Goal: Task Accomplishment & Management: Manage account settings

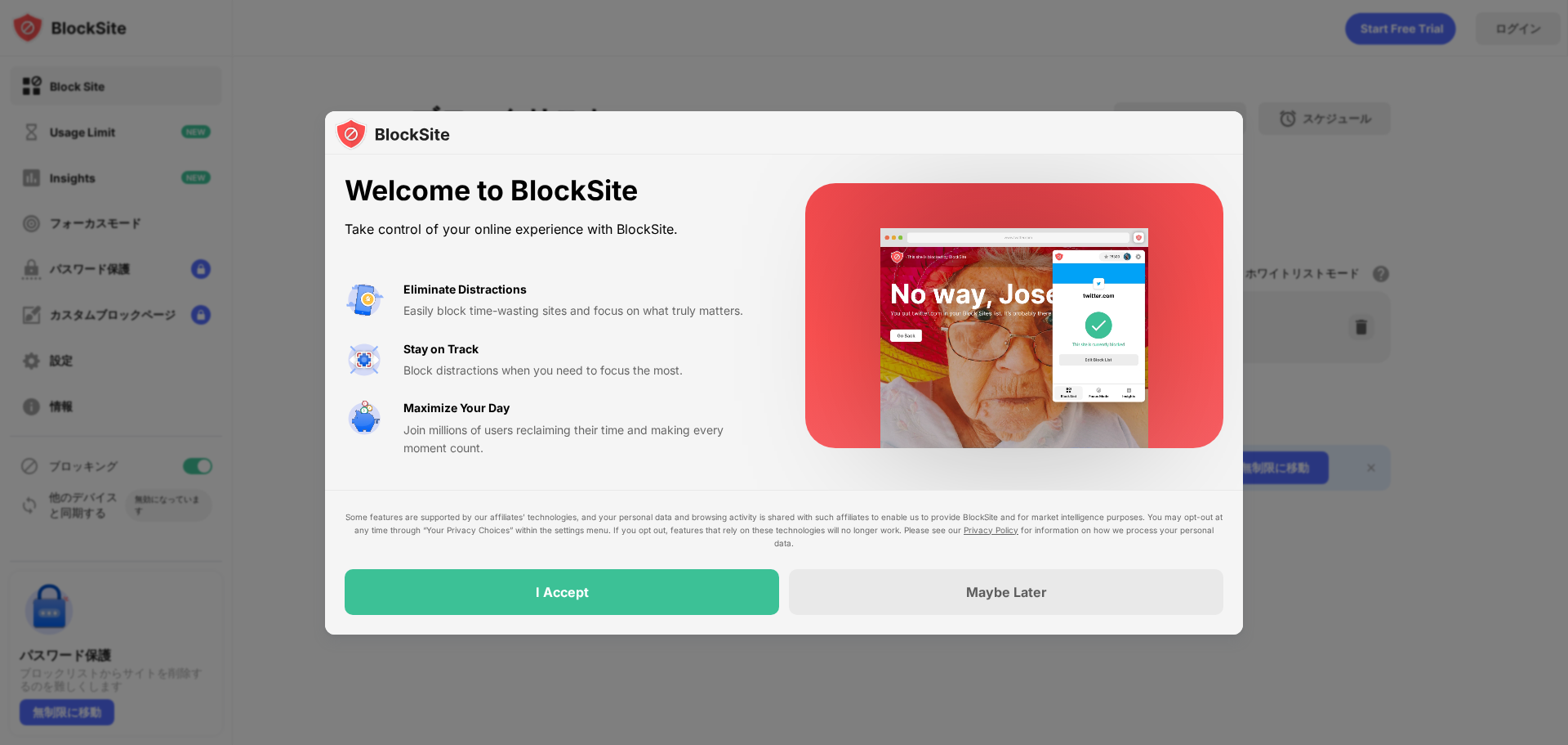
click at [1470, 166] on div at bounding box center [784, 372] width 1568 height 745
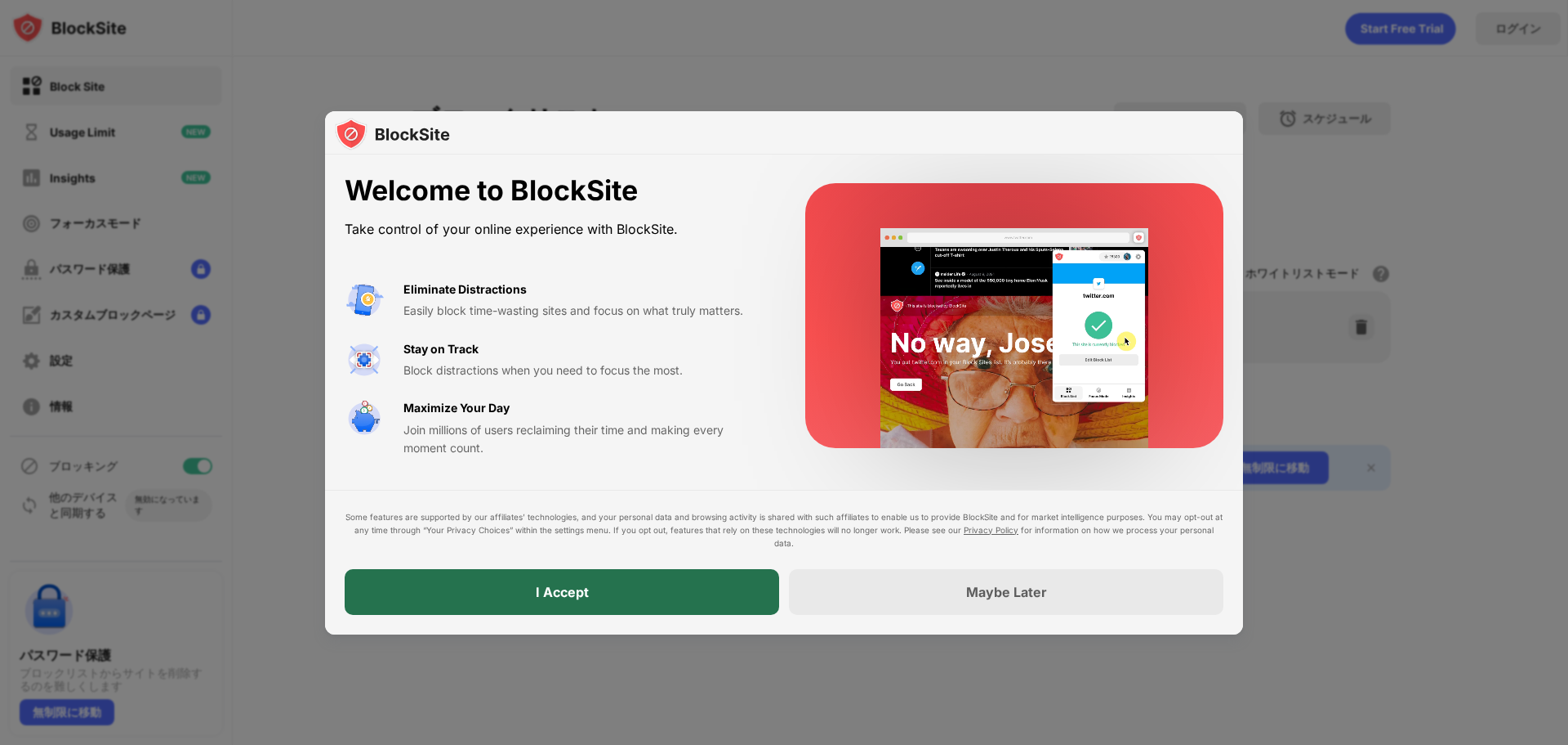
click at [622, 602] on div "I Accept" at bounding box center [562, 592] width 434 height 46
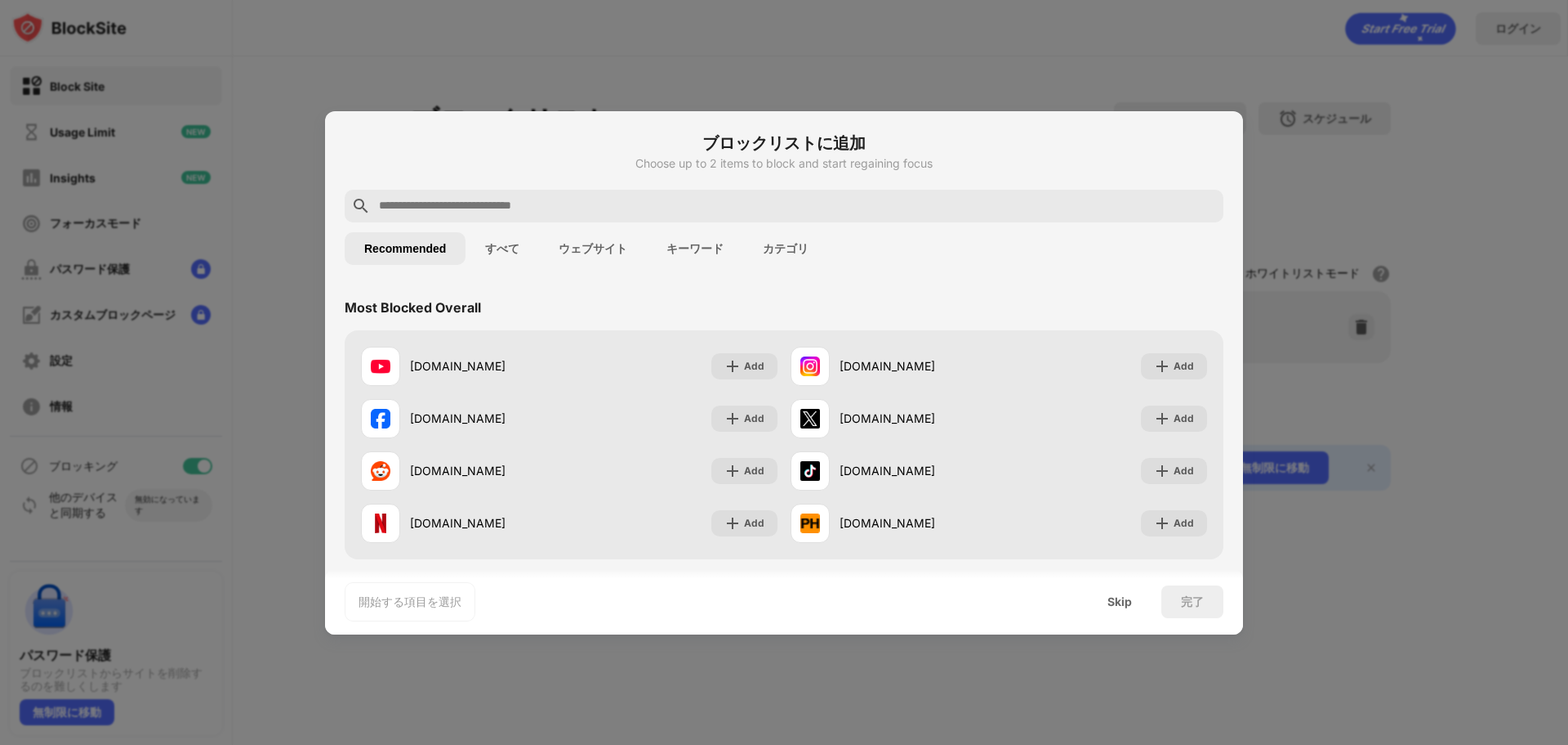
click at [1472, 337] on div at bounding box center [784, 372] width 1568 height 745
paste input "**********"
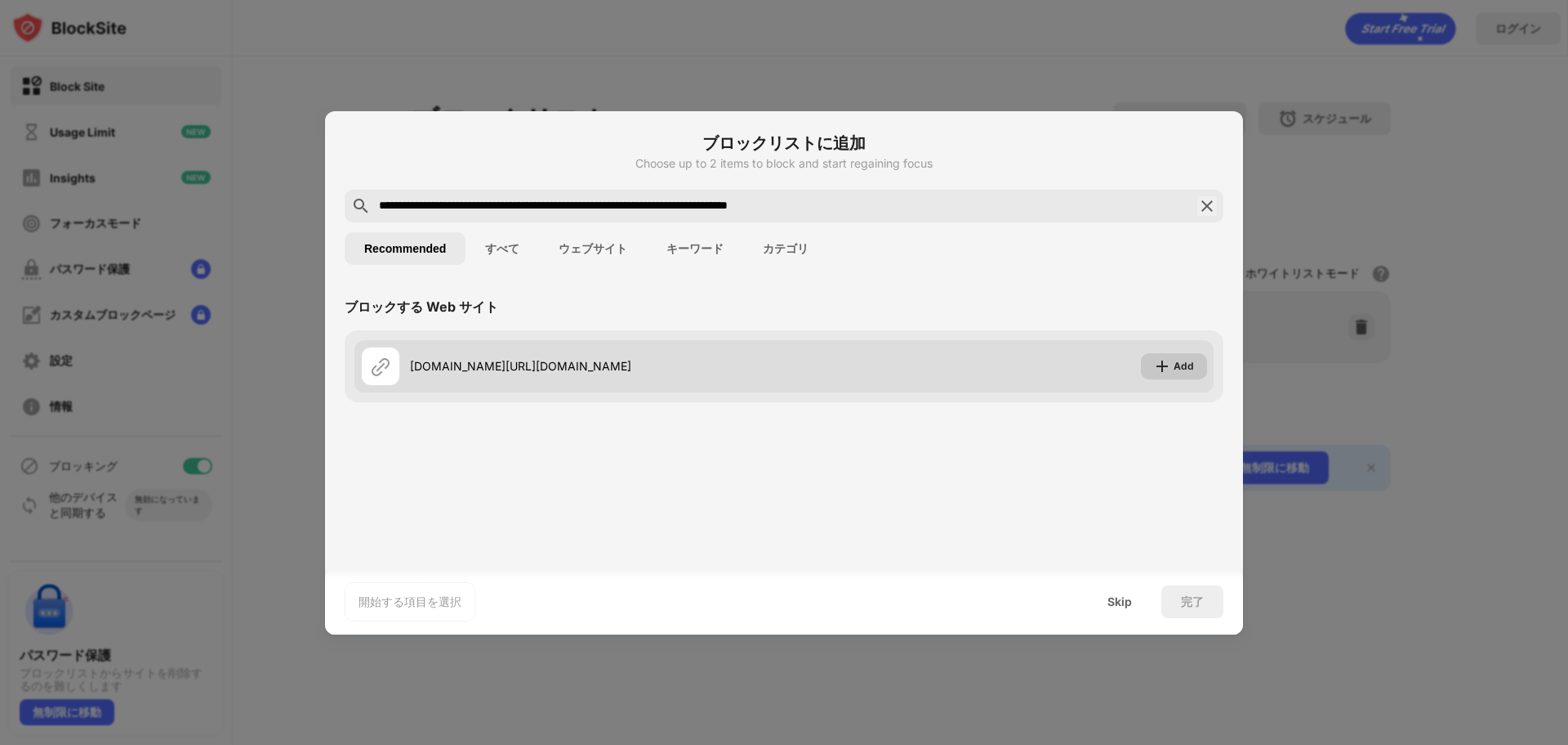
type input "**********"
click at [1154, 367] on div "Add" at bounding box center [1174, 365] width 66 height 26
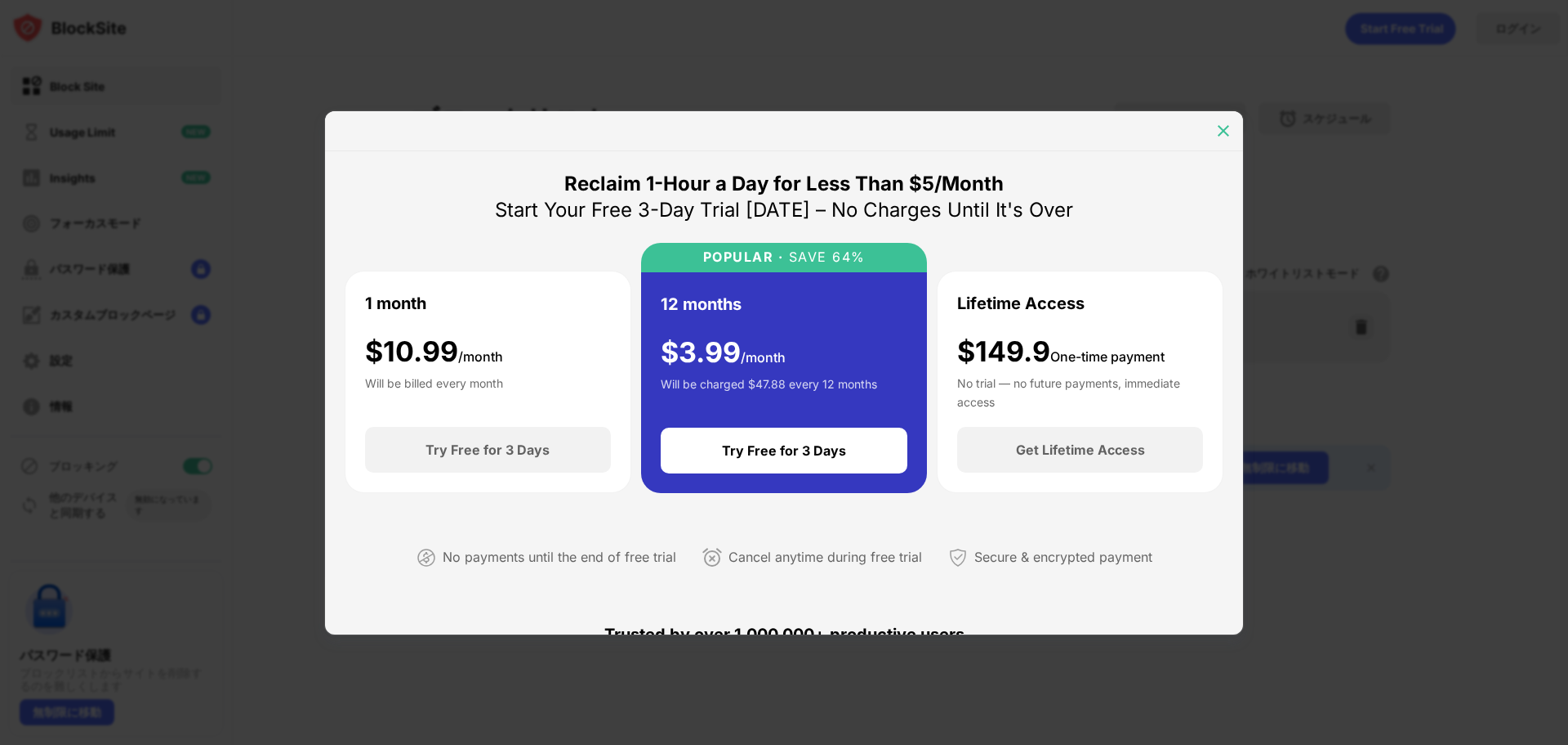
click at [1219, 132] on img at bounding box center [1223, 131] width 16 height 16
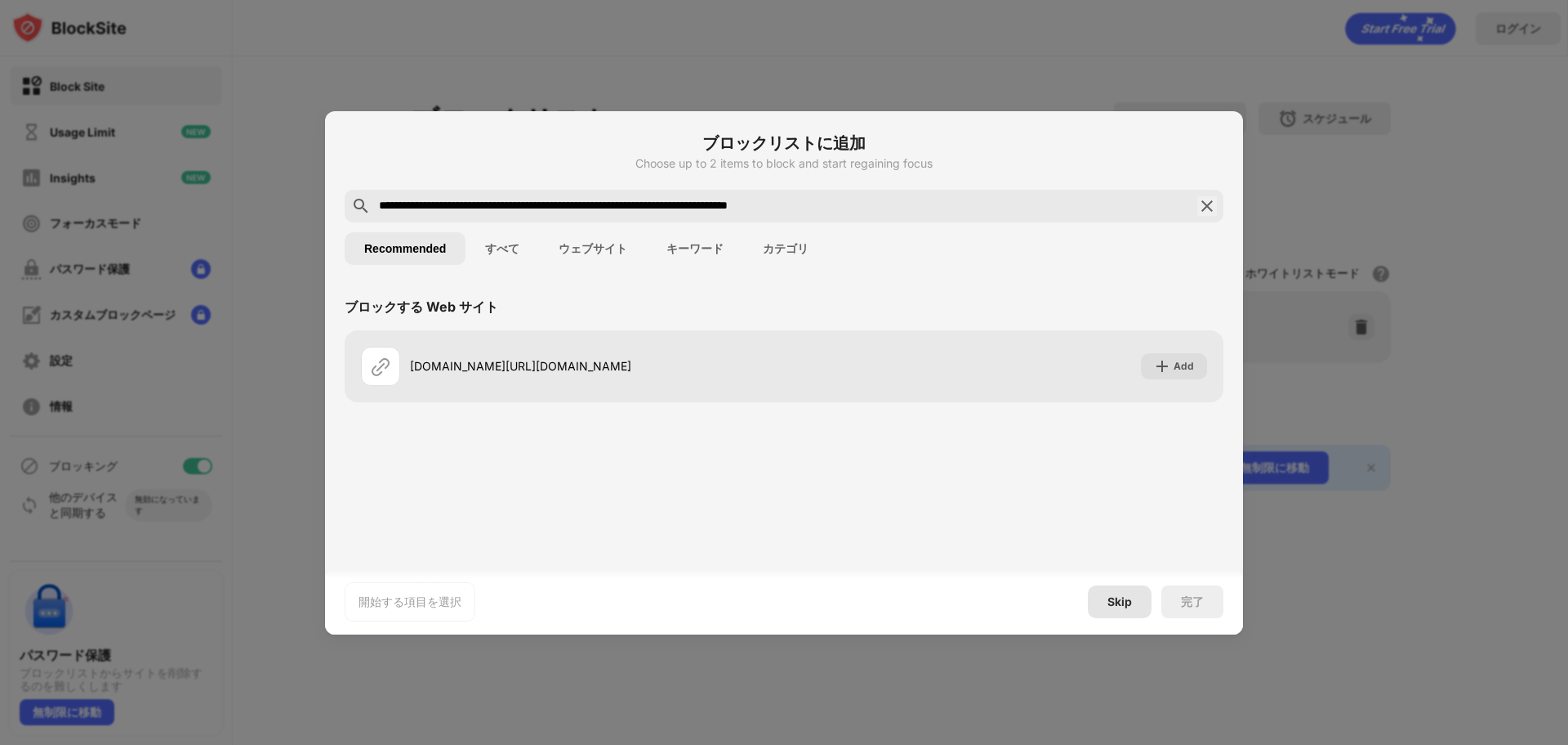
click at [1118, 608] on div "Skip" at bounding box center [1120, 602] width 25 height 13
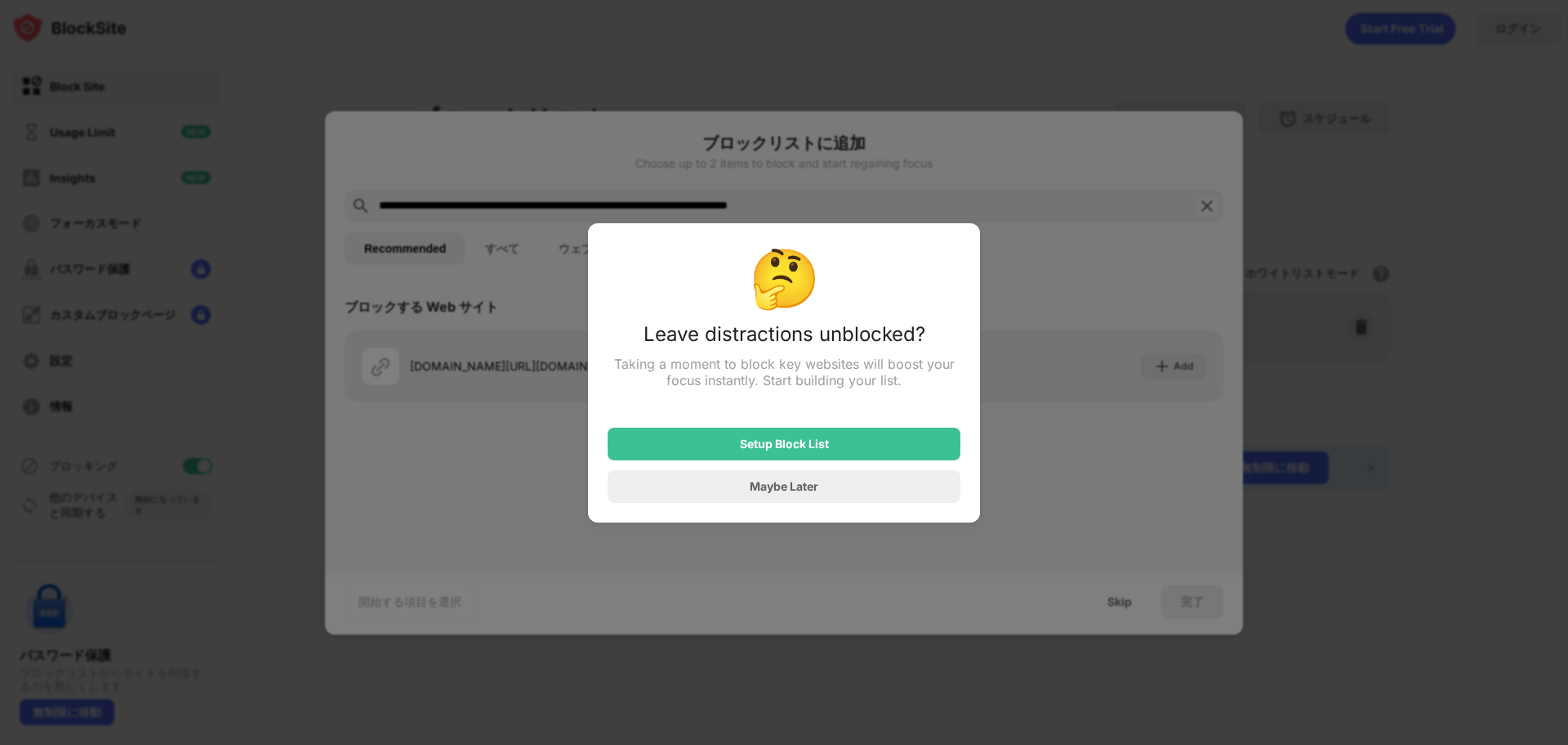
click at [845, 569] on div at bounding box center [784, 372] width 1568 height 745
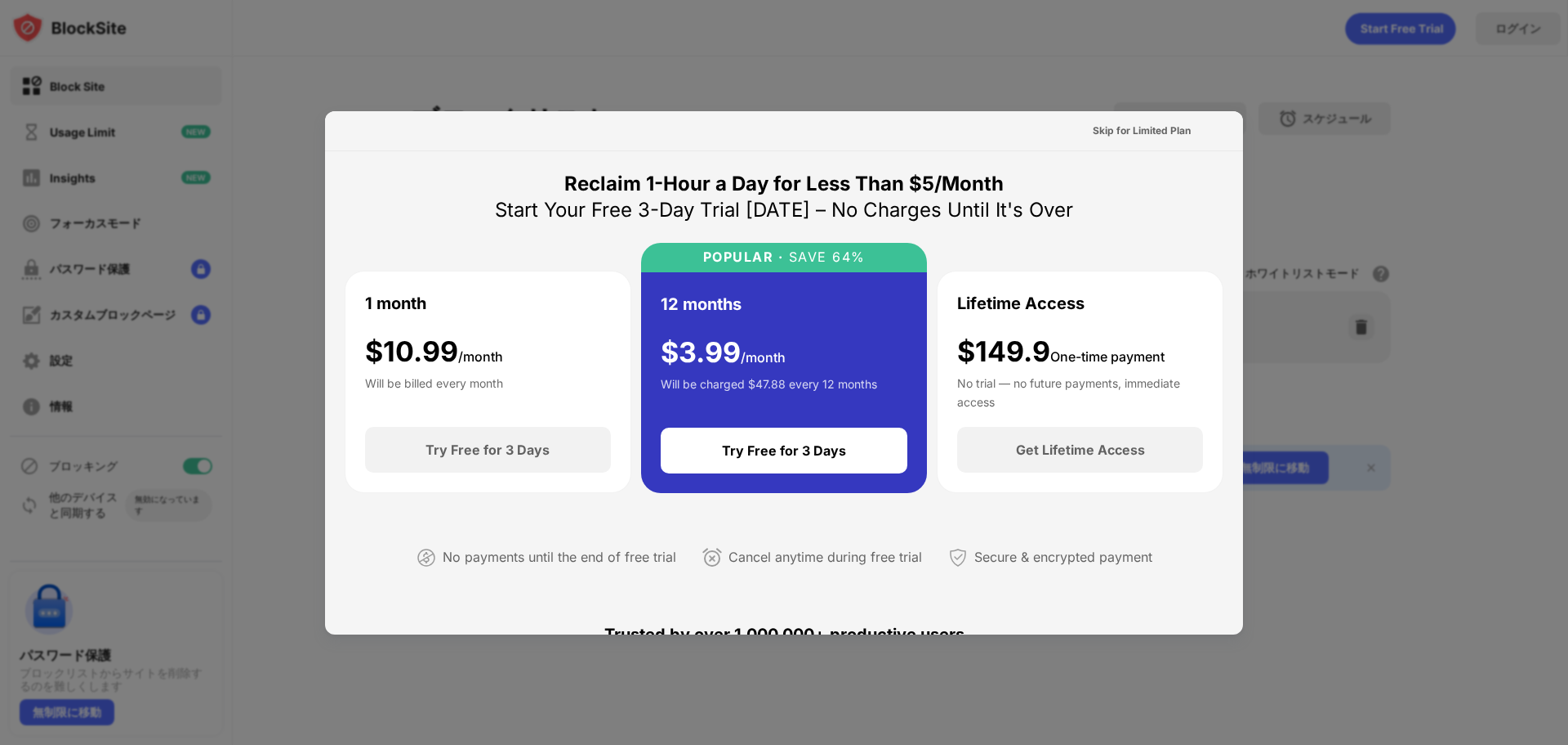
click at [1443, 106] on div at bounding box center [784, 372] width 1568 height 745
click at [1426, 221] on div at bounding box center [784, 372] width 1568 height 745
drag, startPoint x: 1368, startPoint y: 289, endPoint x: 1317, endPoint y: 178, distance: 122.2
click at [1363, 271] on div at bounding box center [784, 372] width 1568 height 745
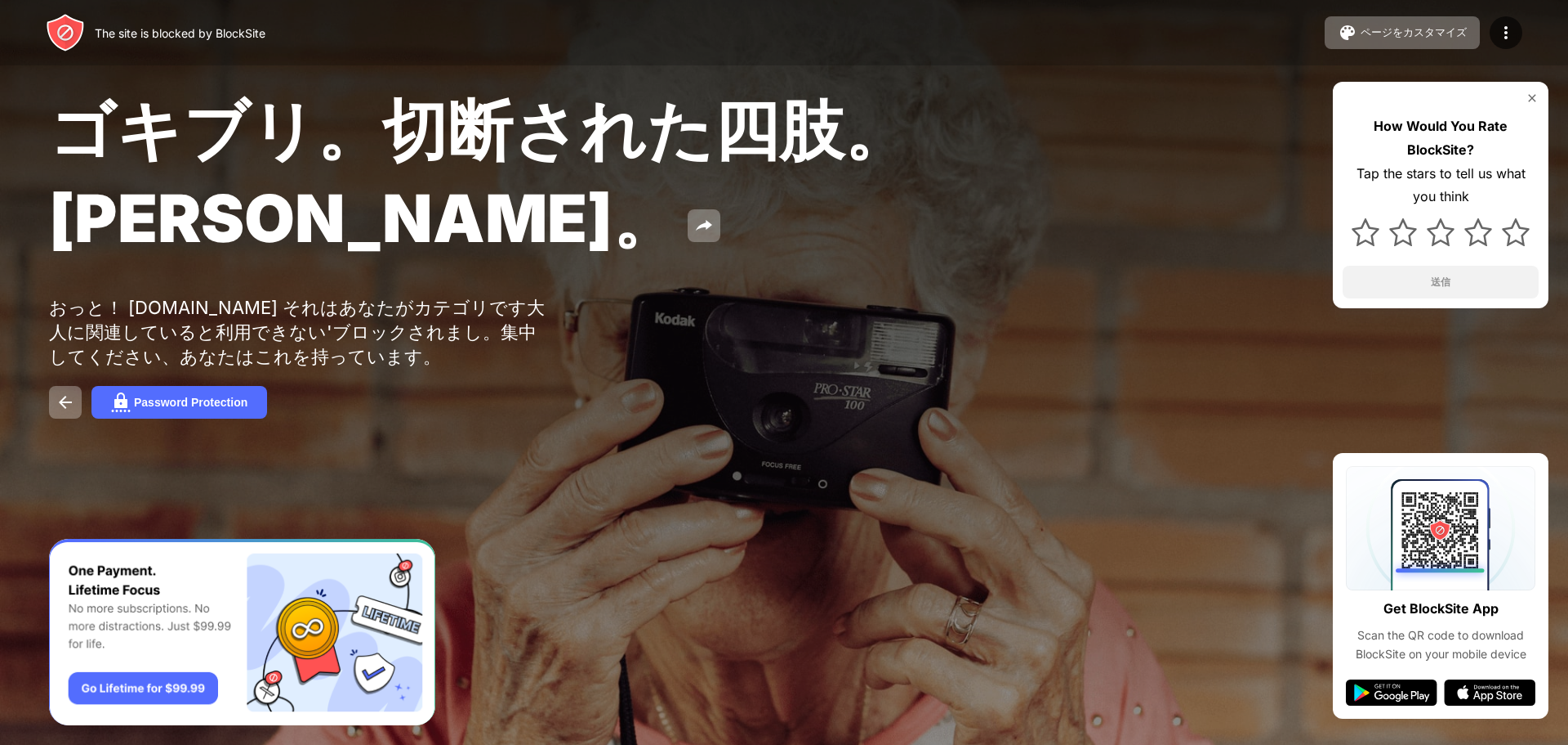
drag, startPoint x: 1142, startPoint y: 362, endPoint x: 1115, endPoint y: 390, distance: 38.9
click at [1116, 387] on div "ゴキブリ。切断された四肢。ジョン・グッドマン。 おっと！ rcdn-web.com それはあなたがカテゴリです大人に関連していると利用できない'ブロックされま…" at bounding box center [784, 253] width 1568 height 507
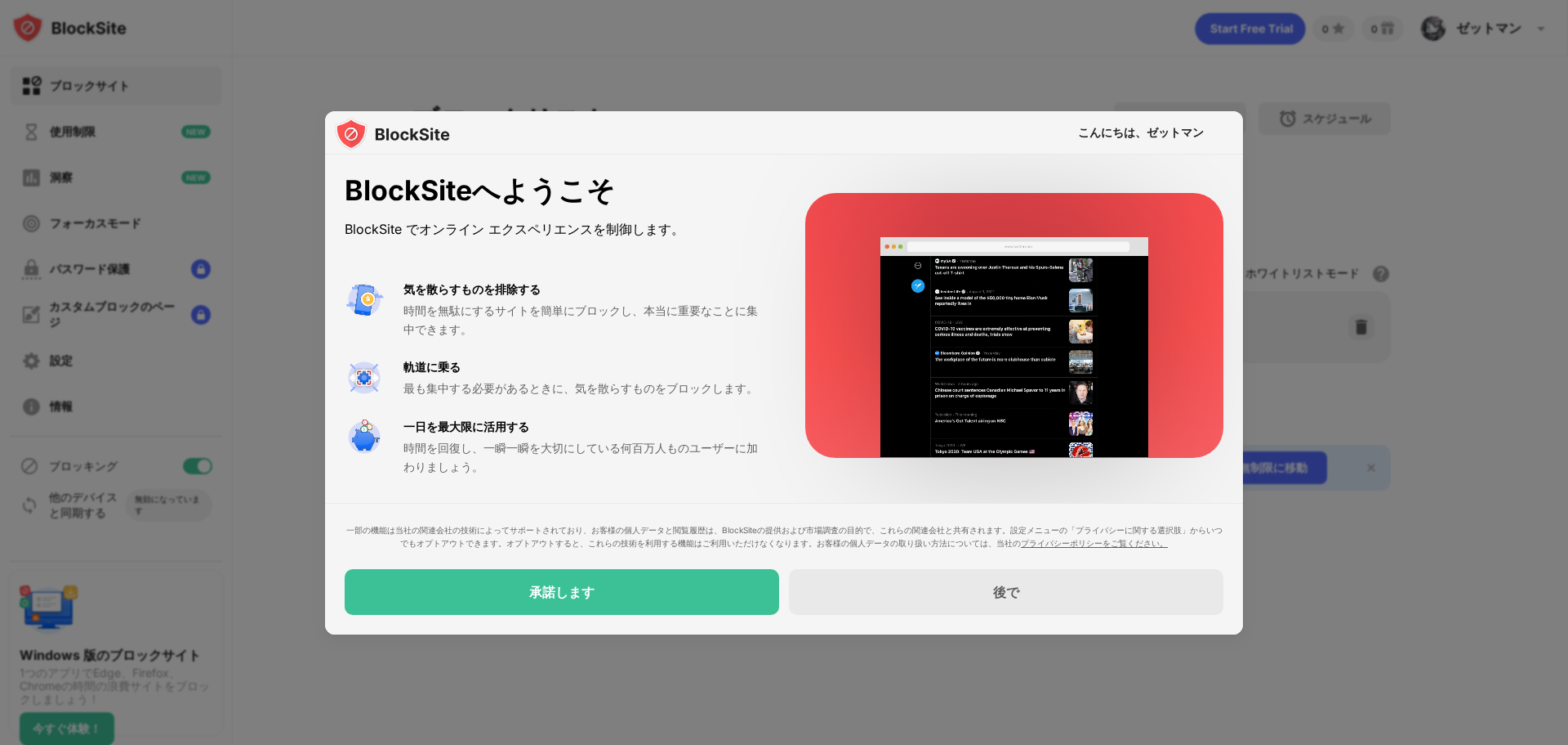
click at [1562, 215] on div at bounding box center [784, 372] width 1568 height 745
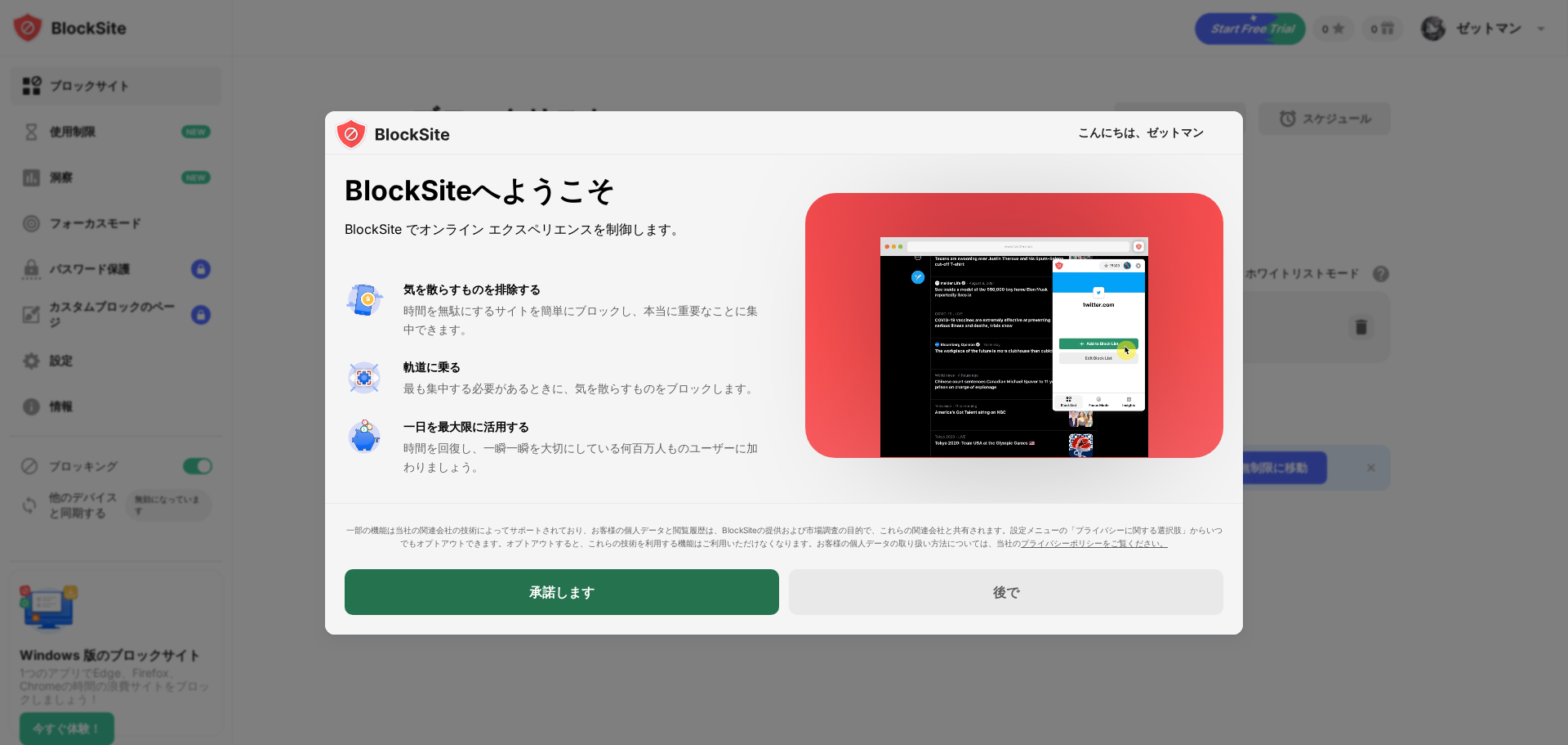
click at [686, 588] on div "承諾します" at bounding box center [562, 592] width 434 height 46
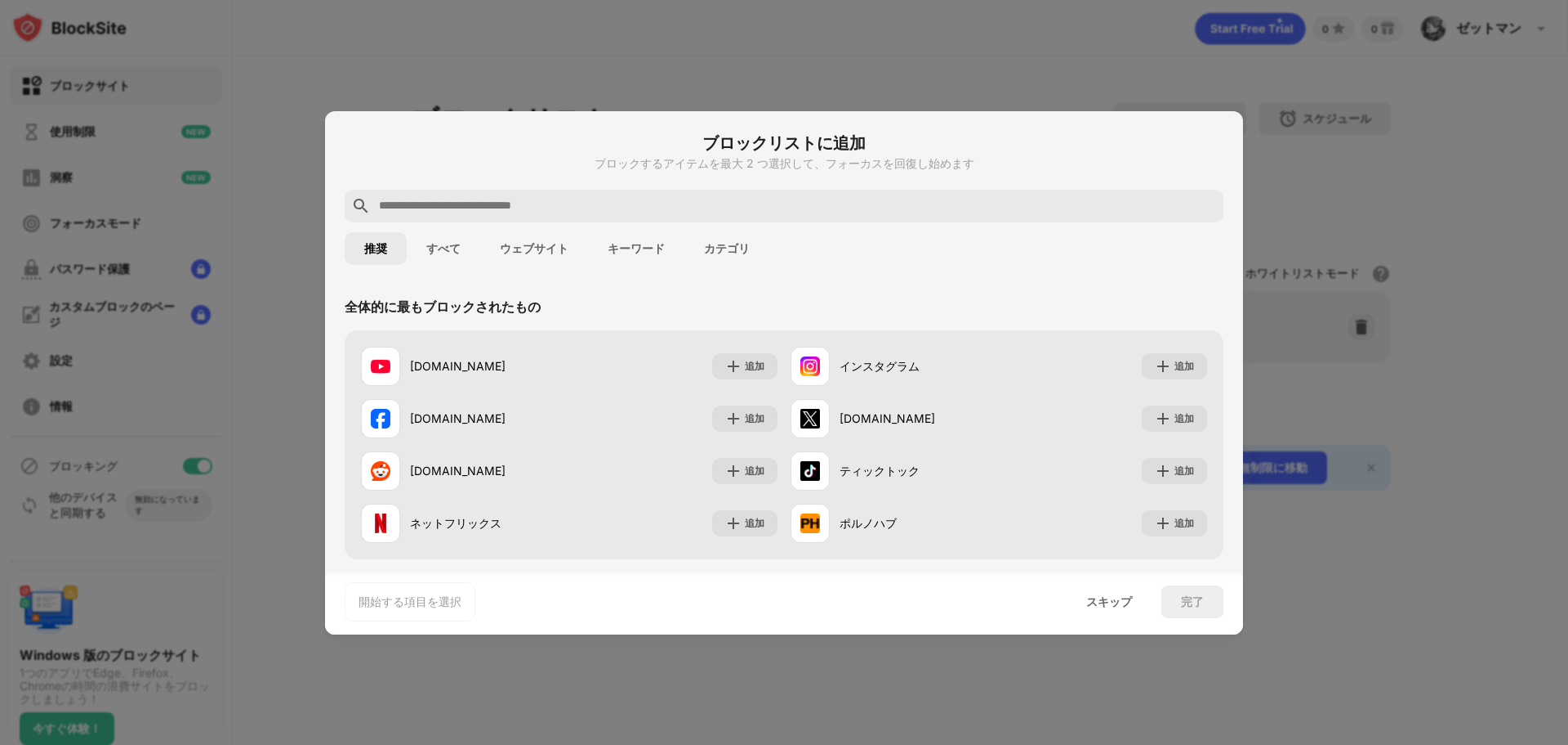
click at [492, 242] on button "ウェブサイト" at bounding box center [534, 248] width 108 height 33
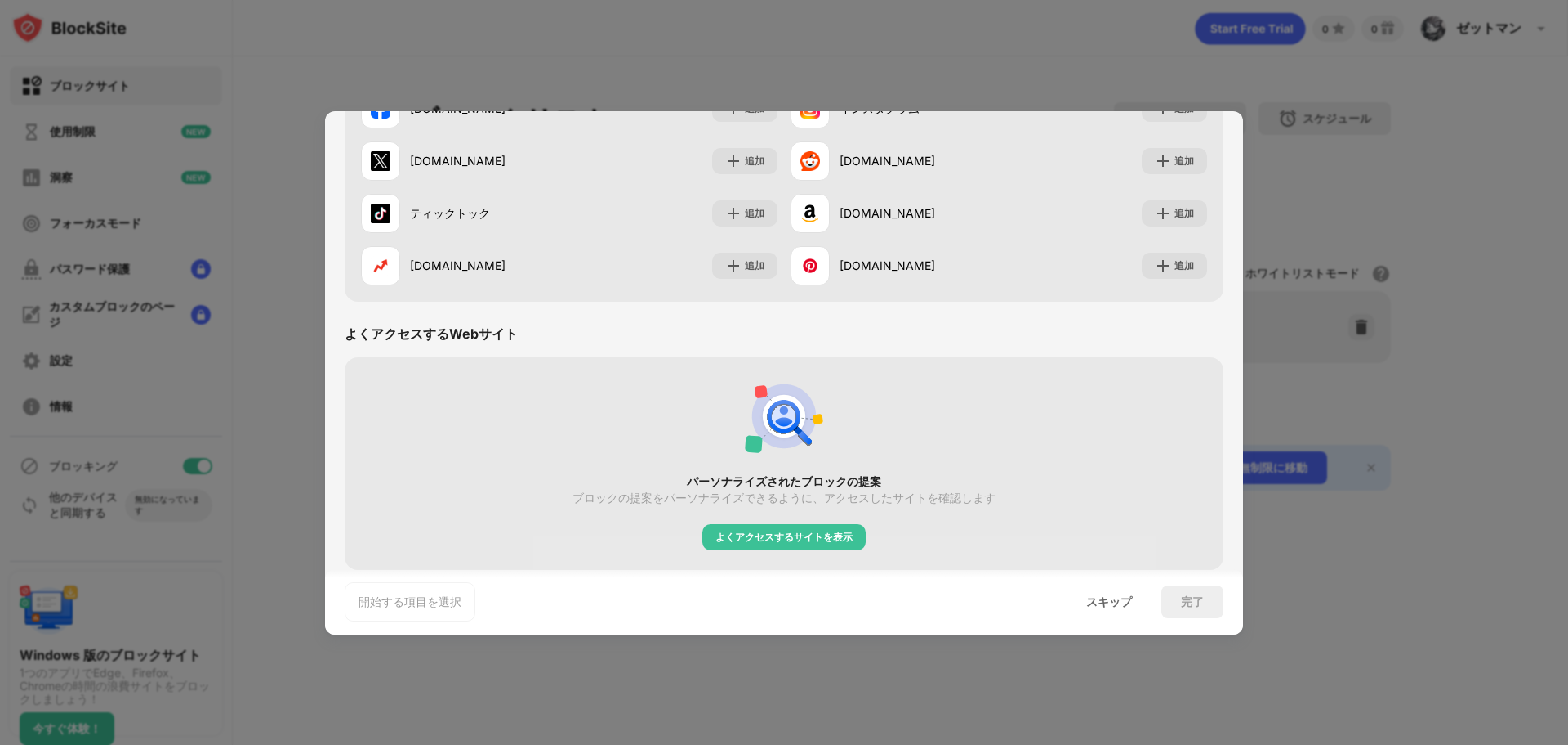
scroll to position [317, 0]
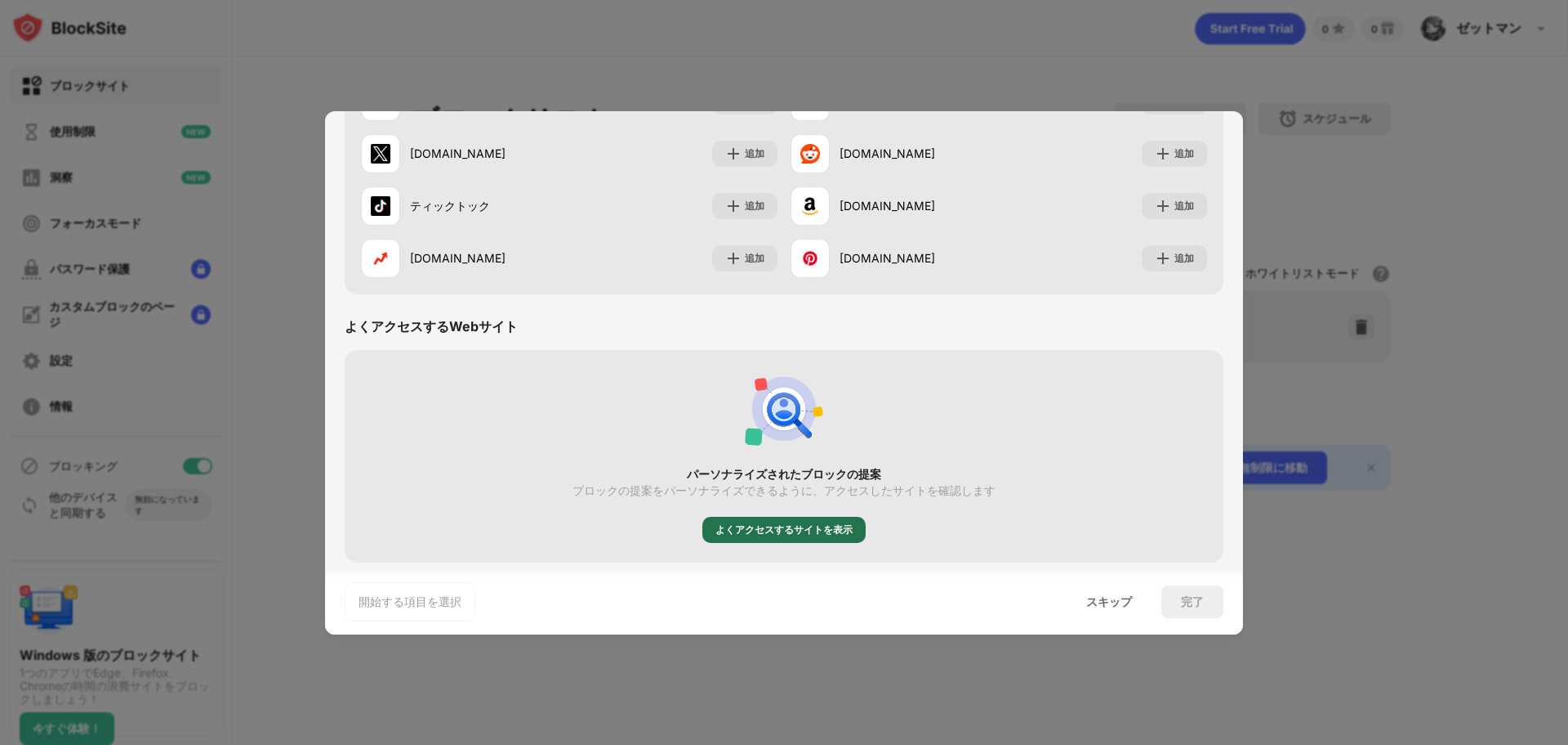
click at [761, 537] on div "よくアクセスするサイトを表示" at bounding box center [784, 529] width 137 height 16
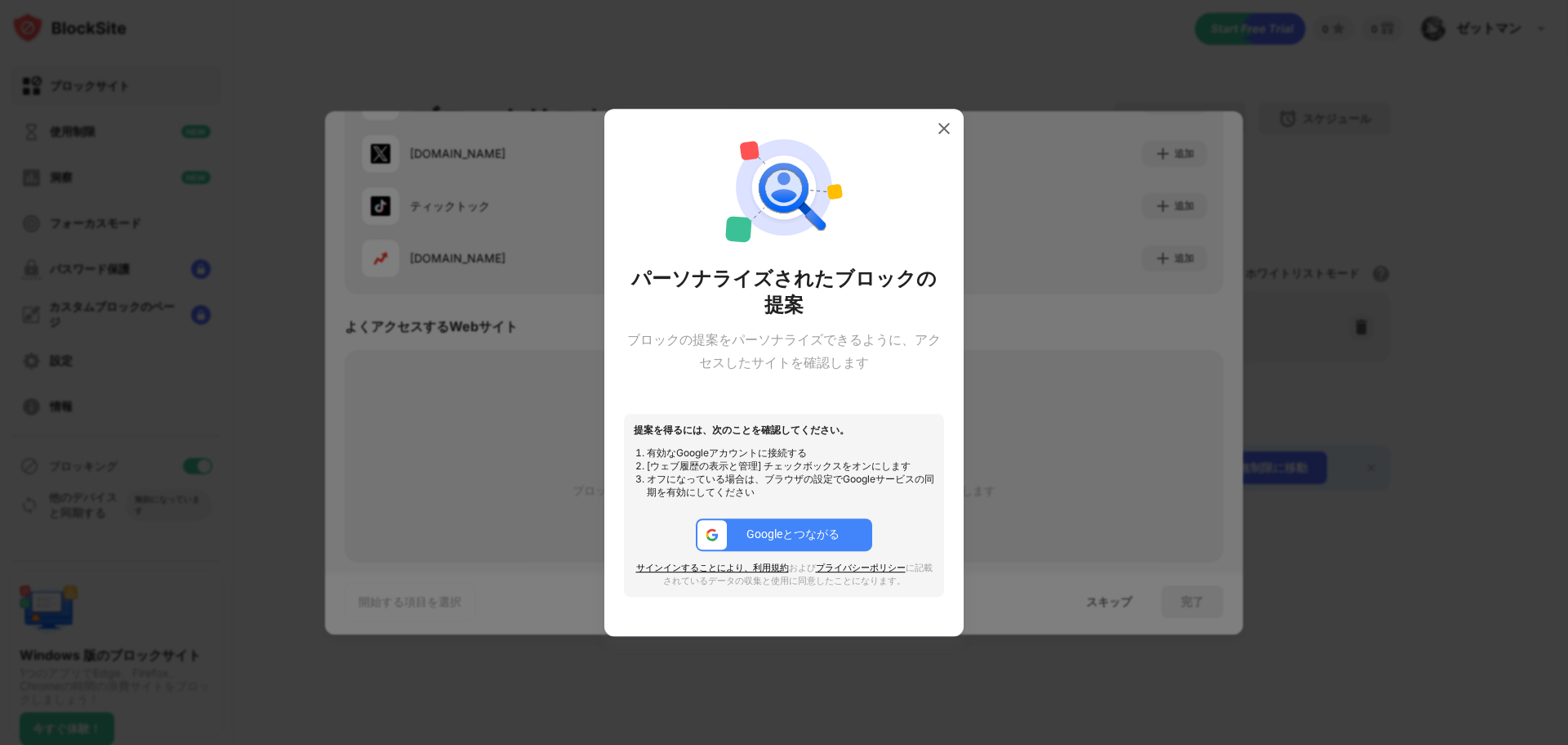
click at [1027, 484] on div at bounding box center [784, 372] width 1568 height 745
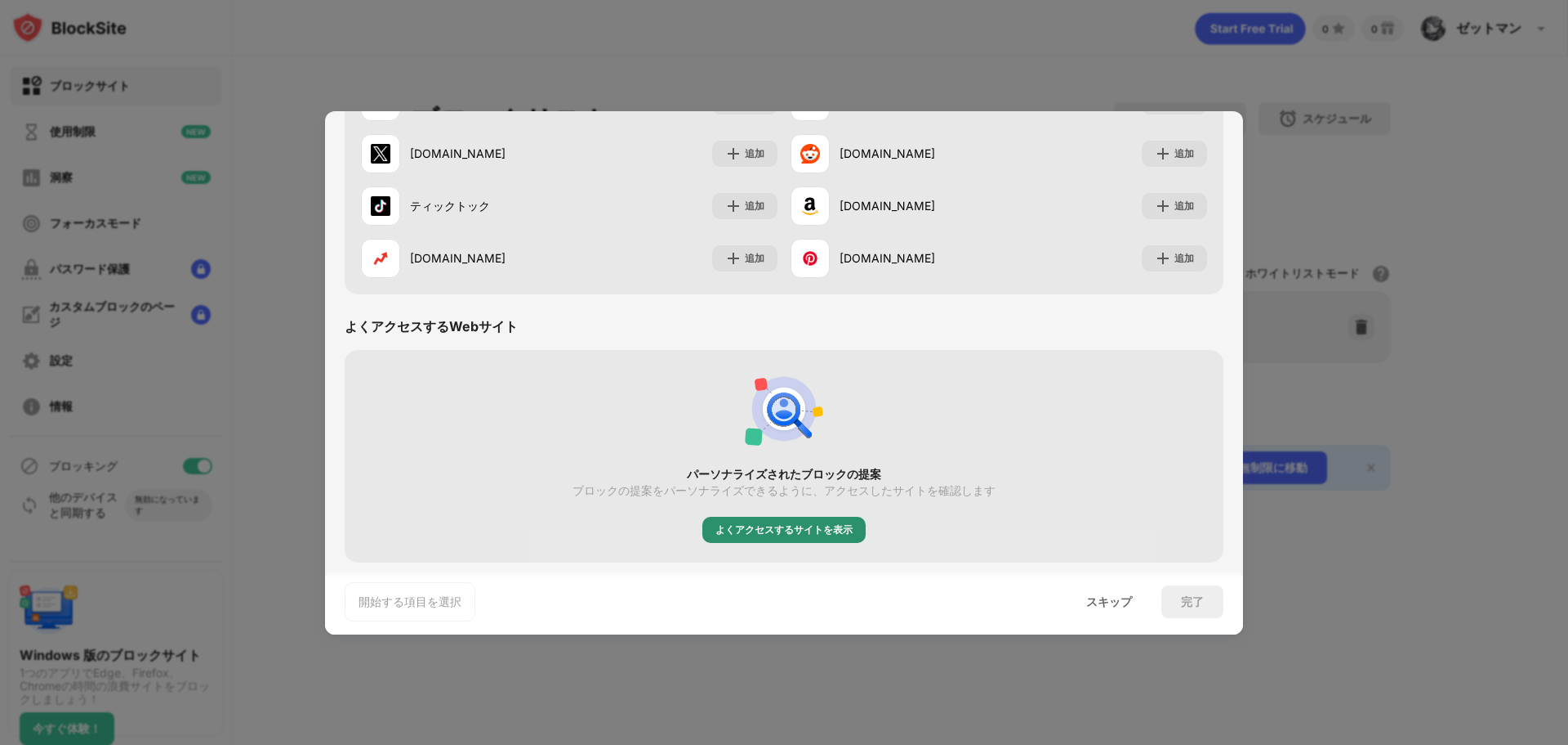
click at [779, 518] on div "よくアクセスするサイトを表示" at bounding box center [784, 529] width 163 height 26
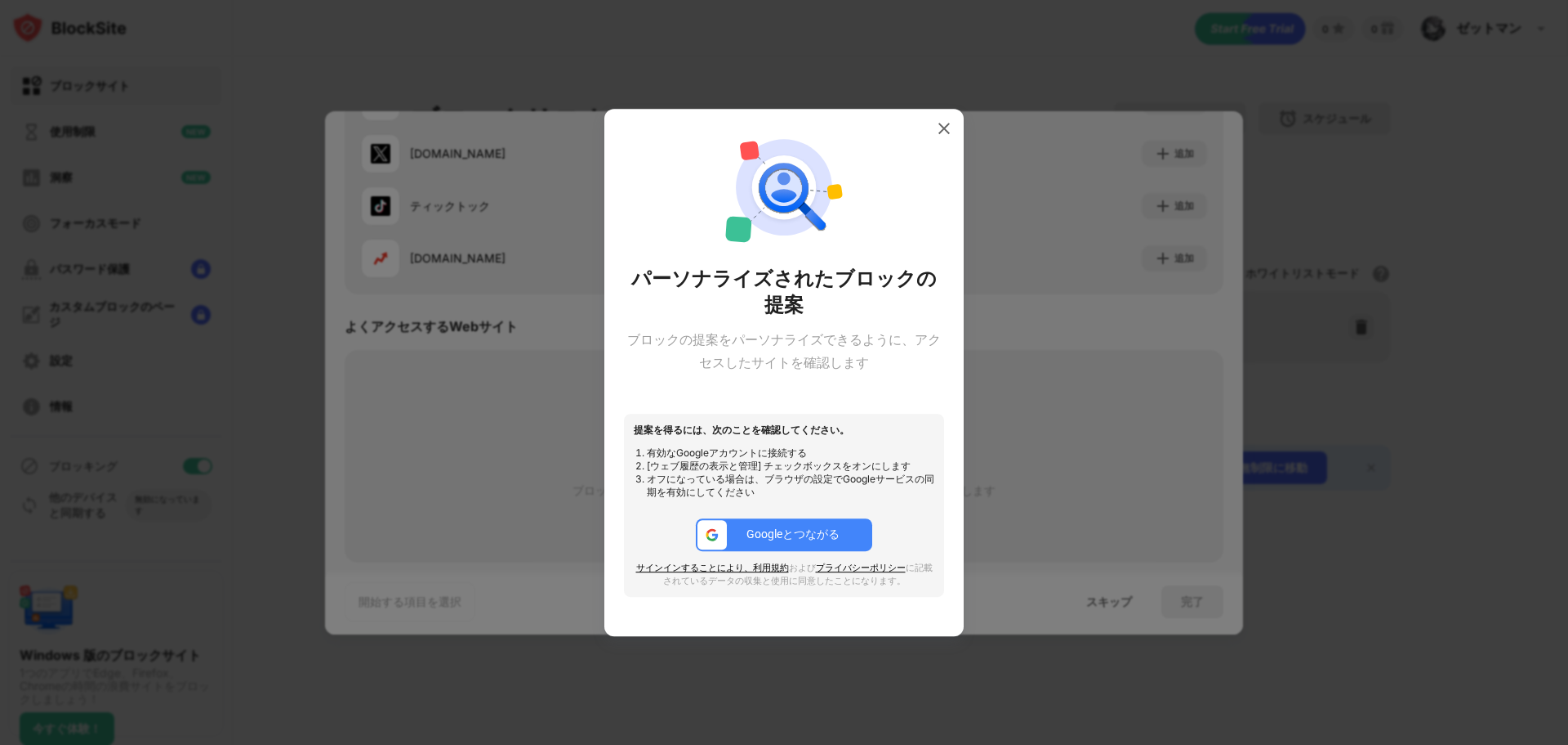
click at [805, 540] on font "Googleとつながる" at bounding box center [793, 534] width 93 height 13
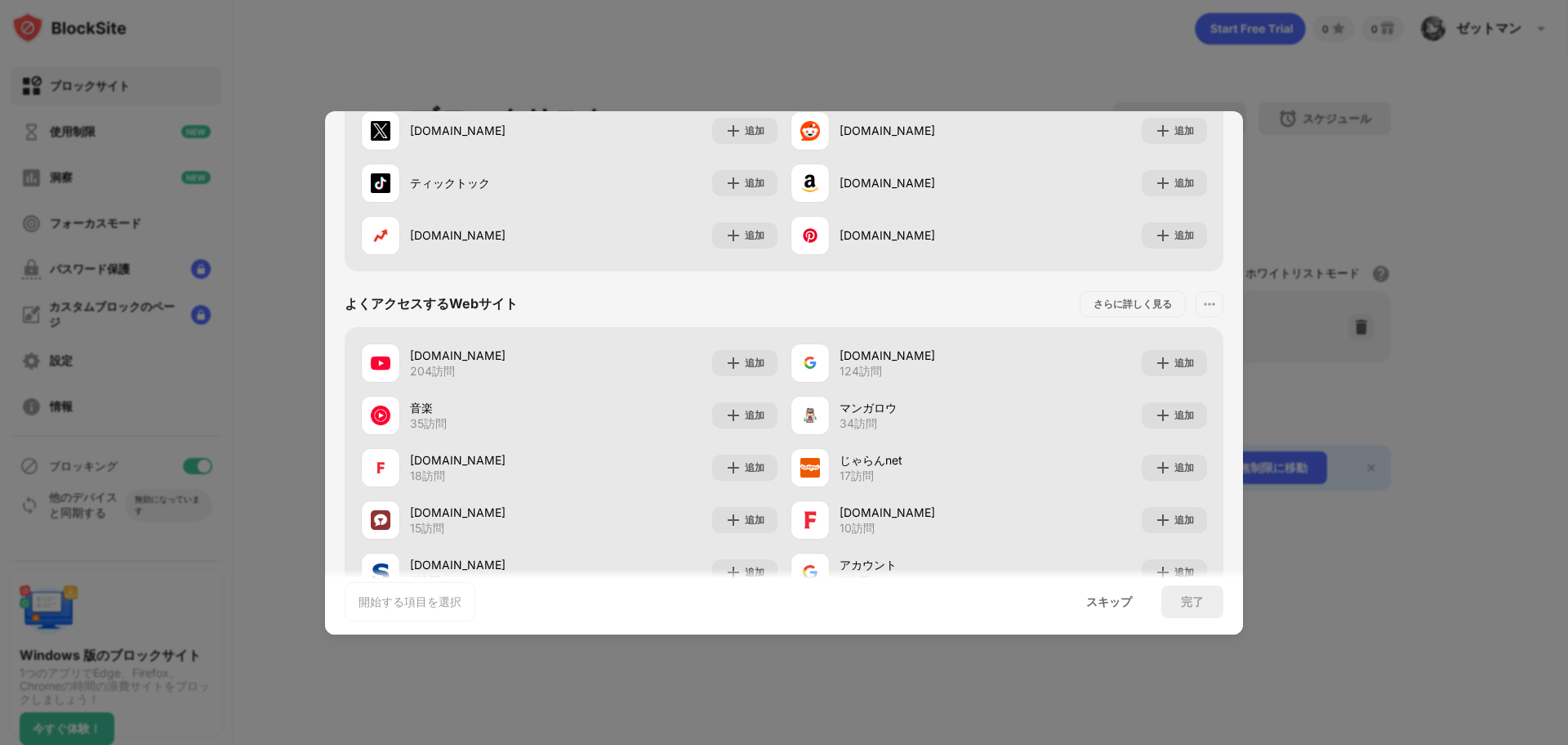
scroll to position [385, 0]
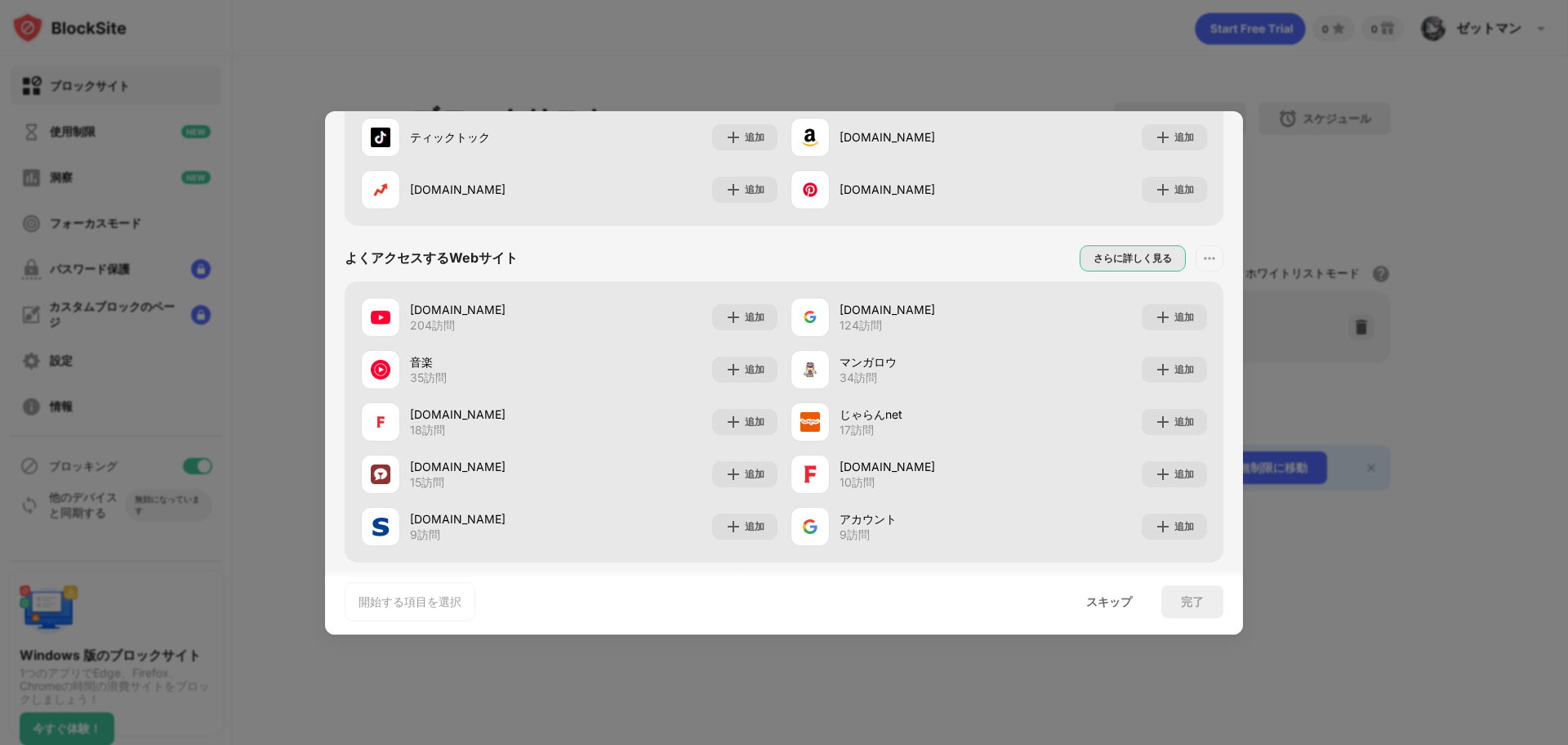
click at [1128, 256] on font "さらに詳しく見る" at bounding box center [1133, 258] width 79 height 12
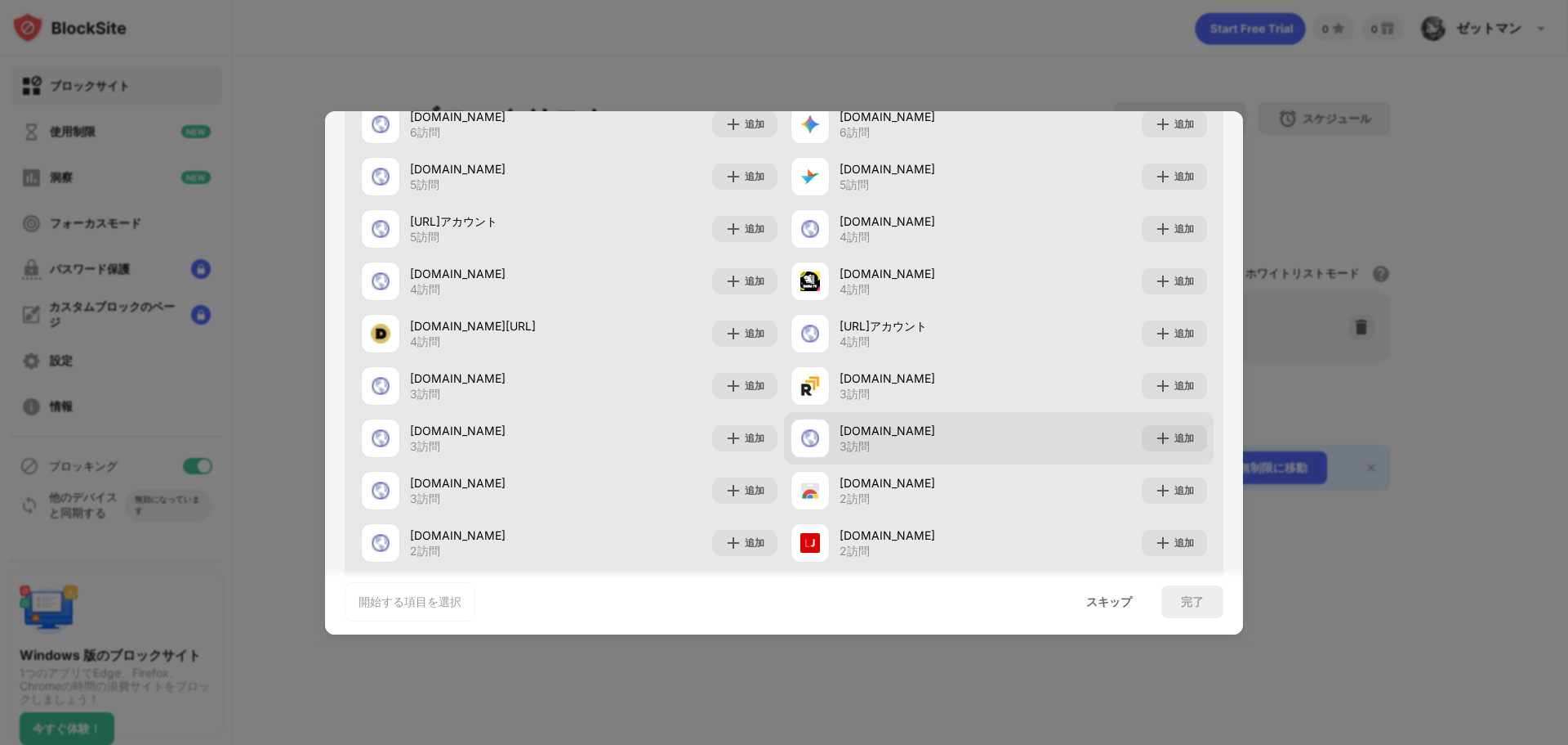
scroll to position [957, 0]
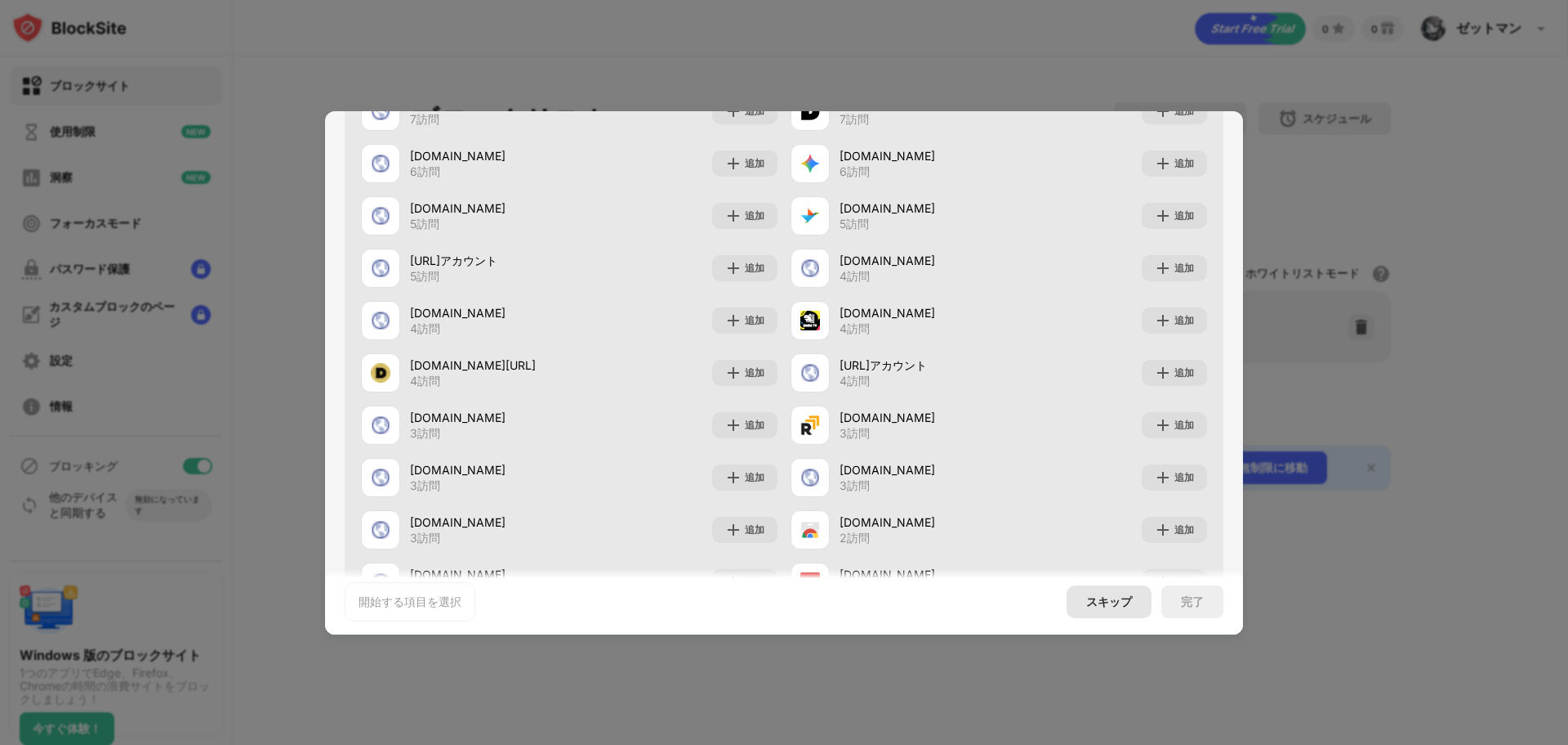
click at [1124, 608] on font "スキップ" at bounding box center [1110, 601] width 46 height 13
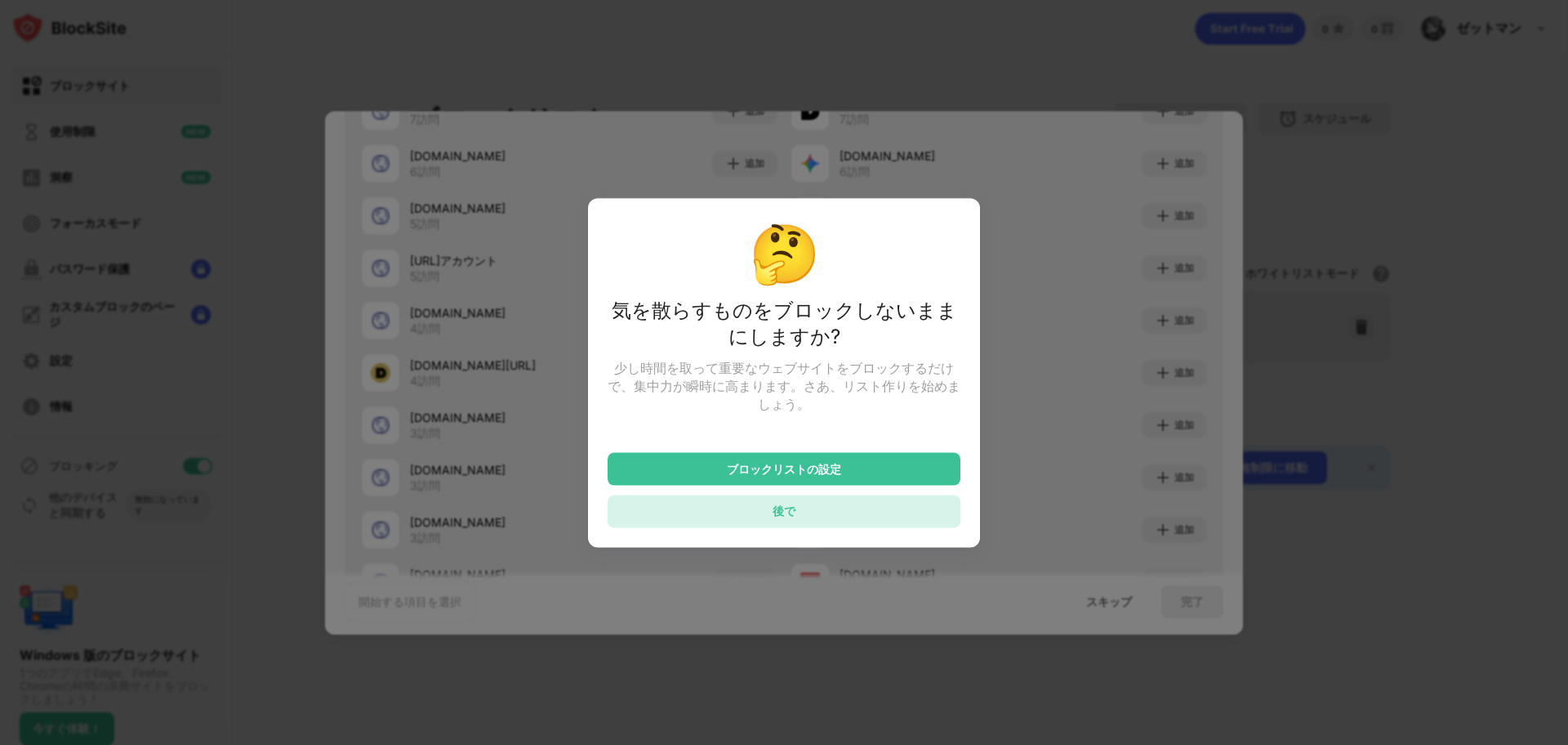
click at [829, 516] on div "後で" at bounding box center [784, 510] width 353 height 33
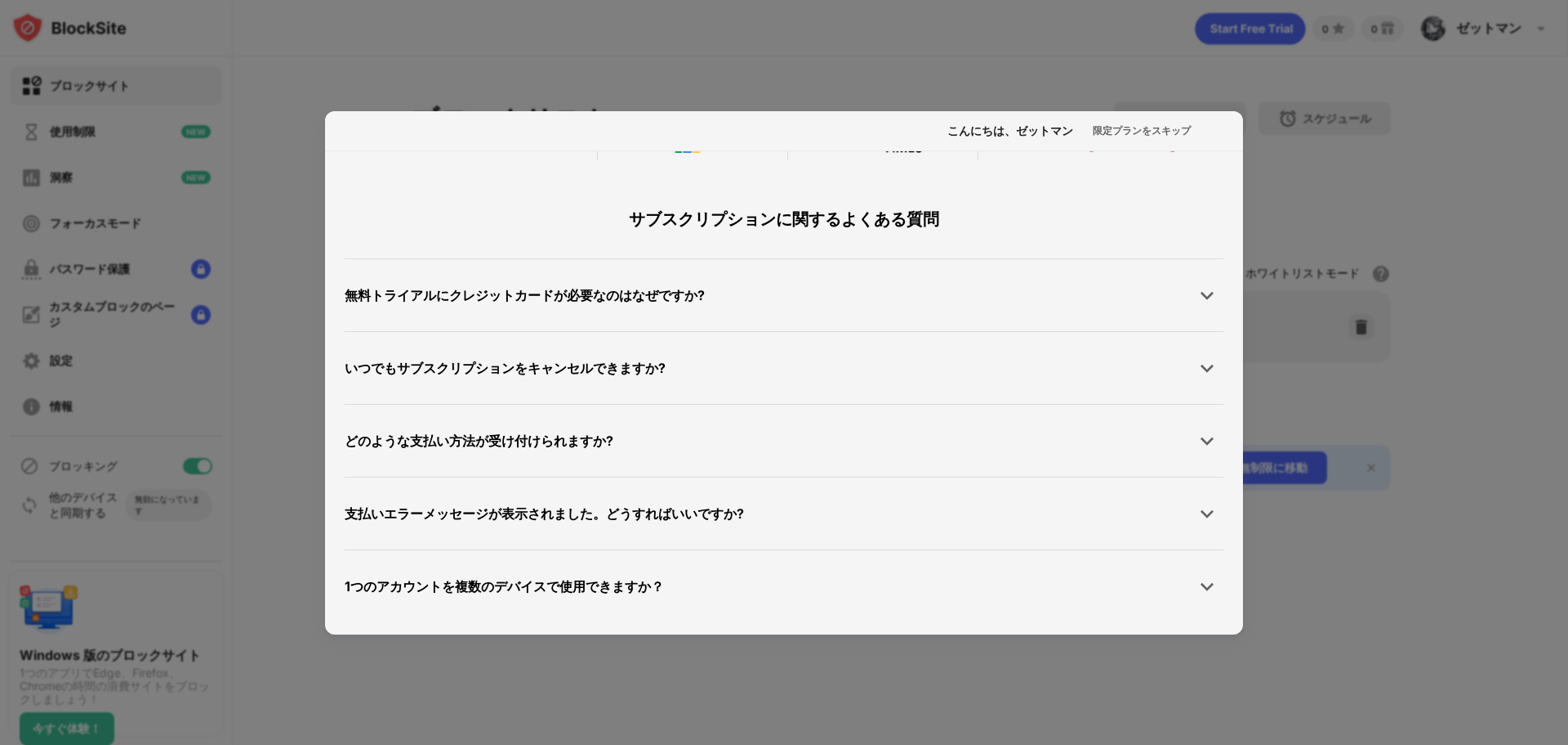
scroll to position [816, 0]
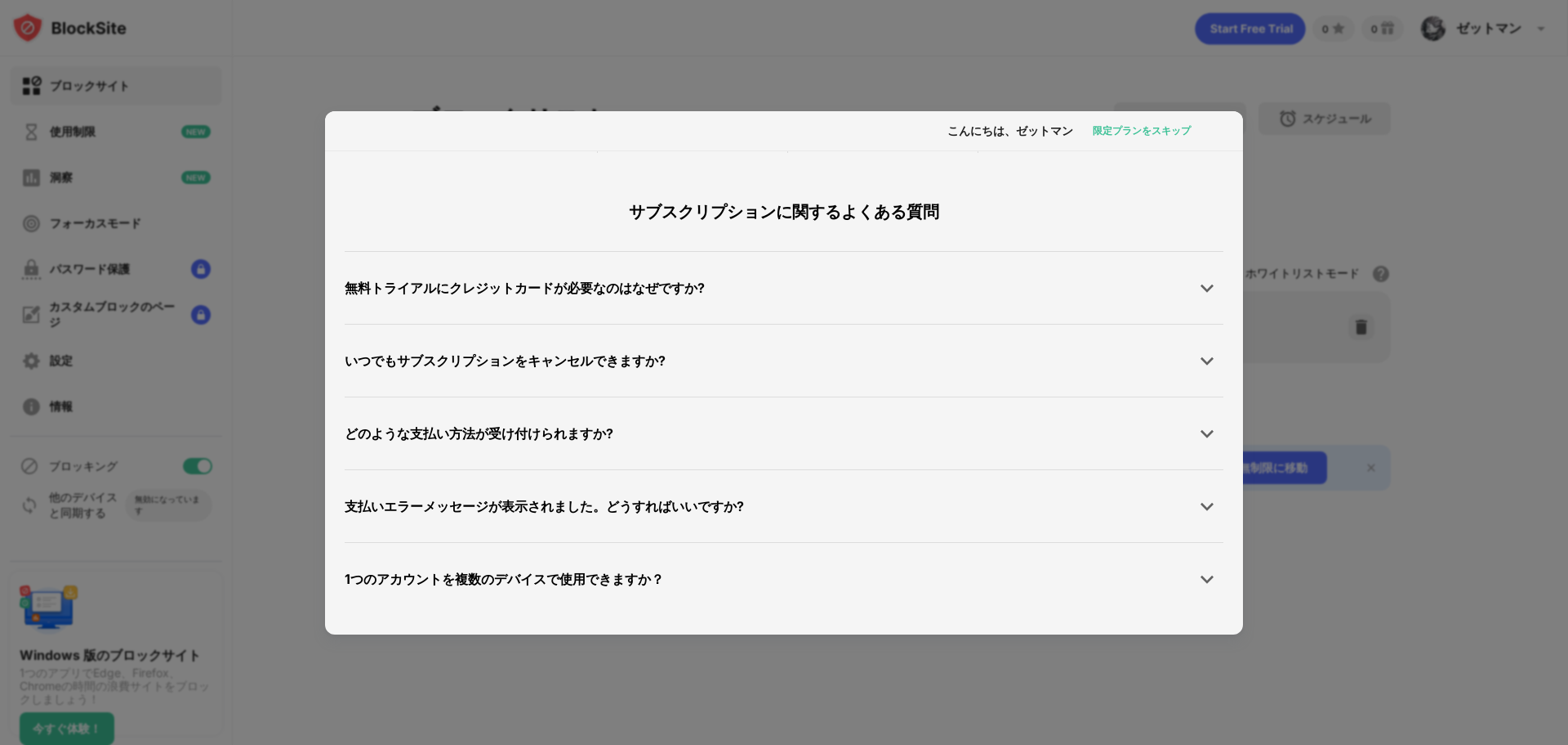
click at [1124, 123] on div "限定プランをスキップ" at bounding box center [1142, 131] width 98 height 16
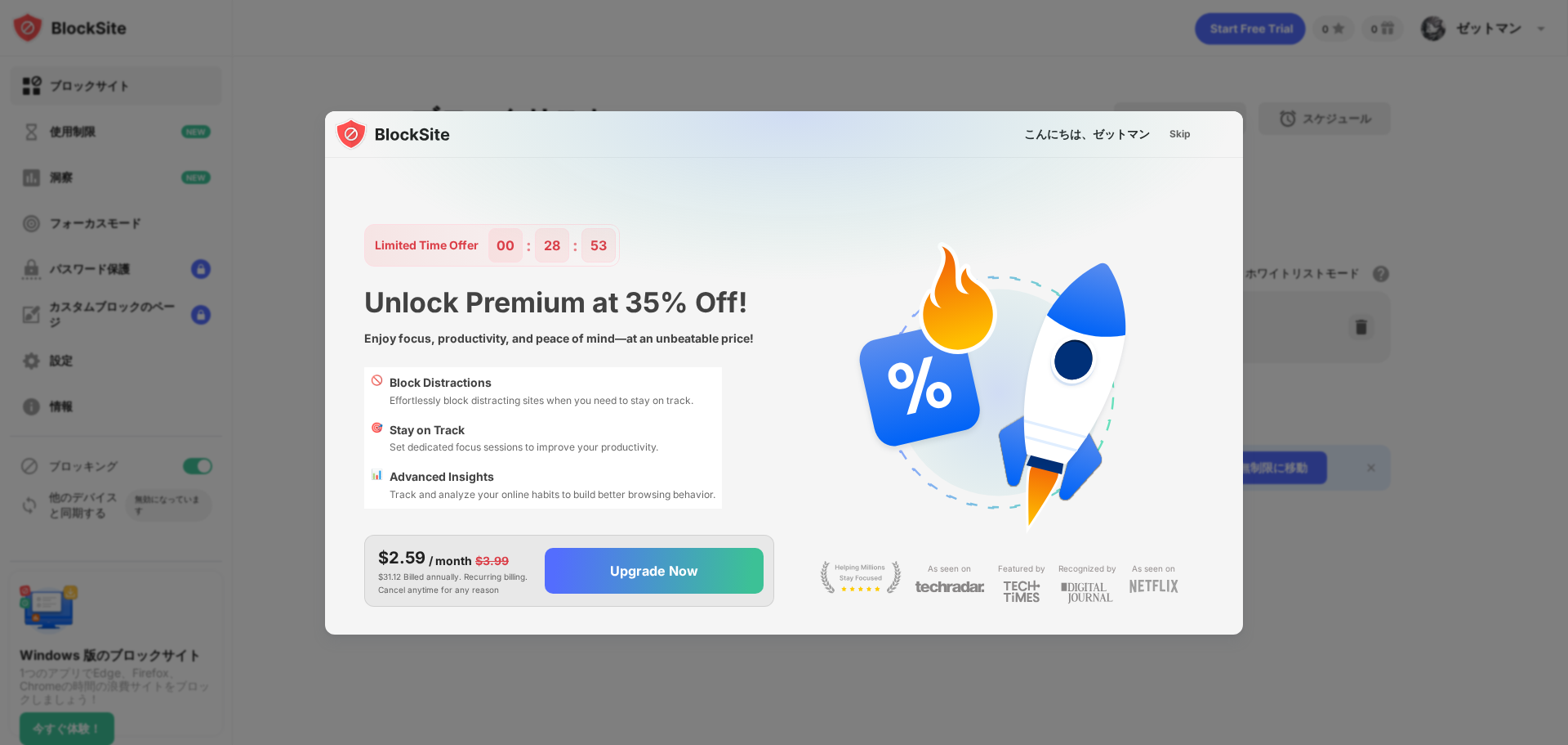
scroll to position [0, 0]
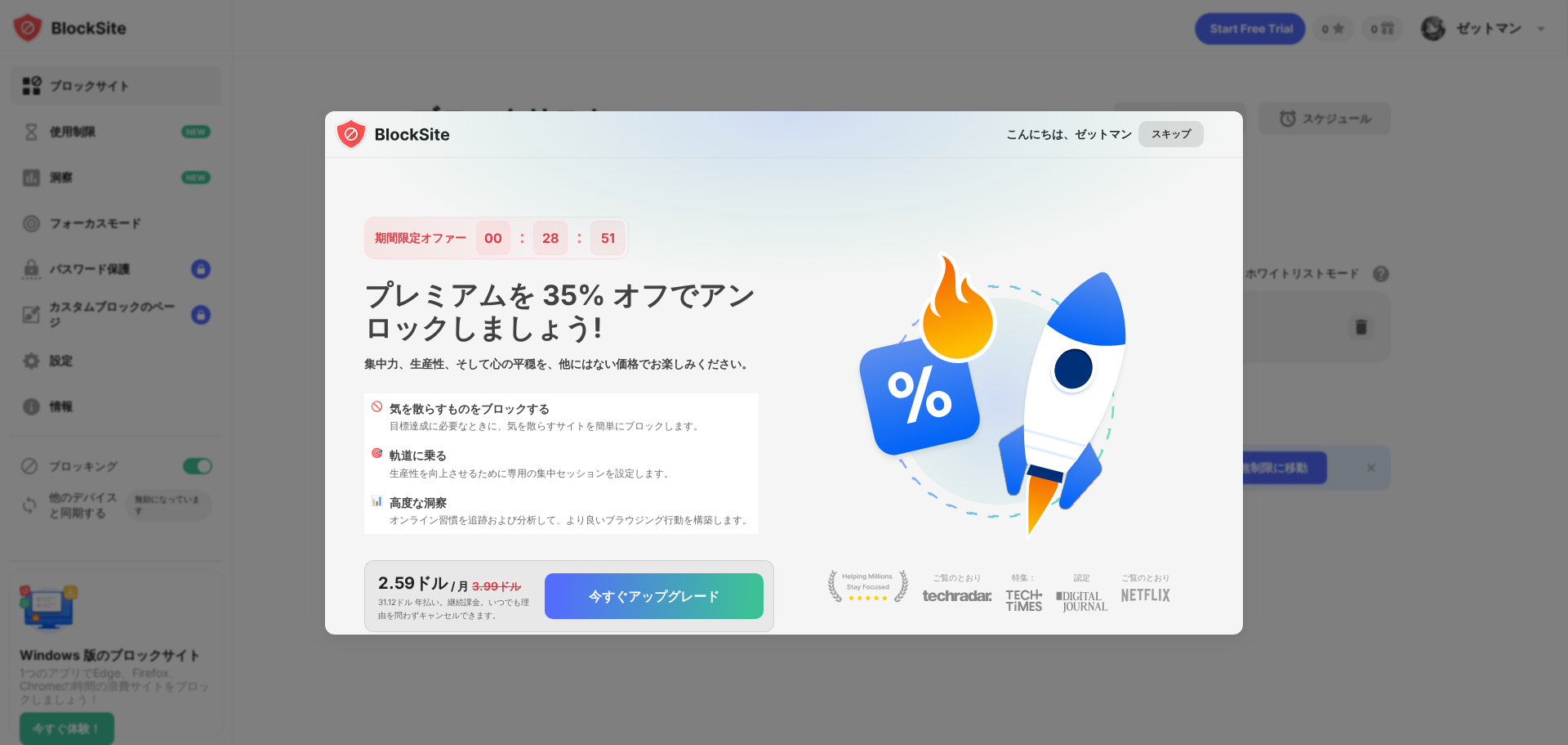
click at [1156, 134] on font "スキップ" at bounding box center [1171, 134] width 39 height 12
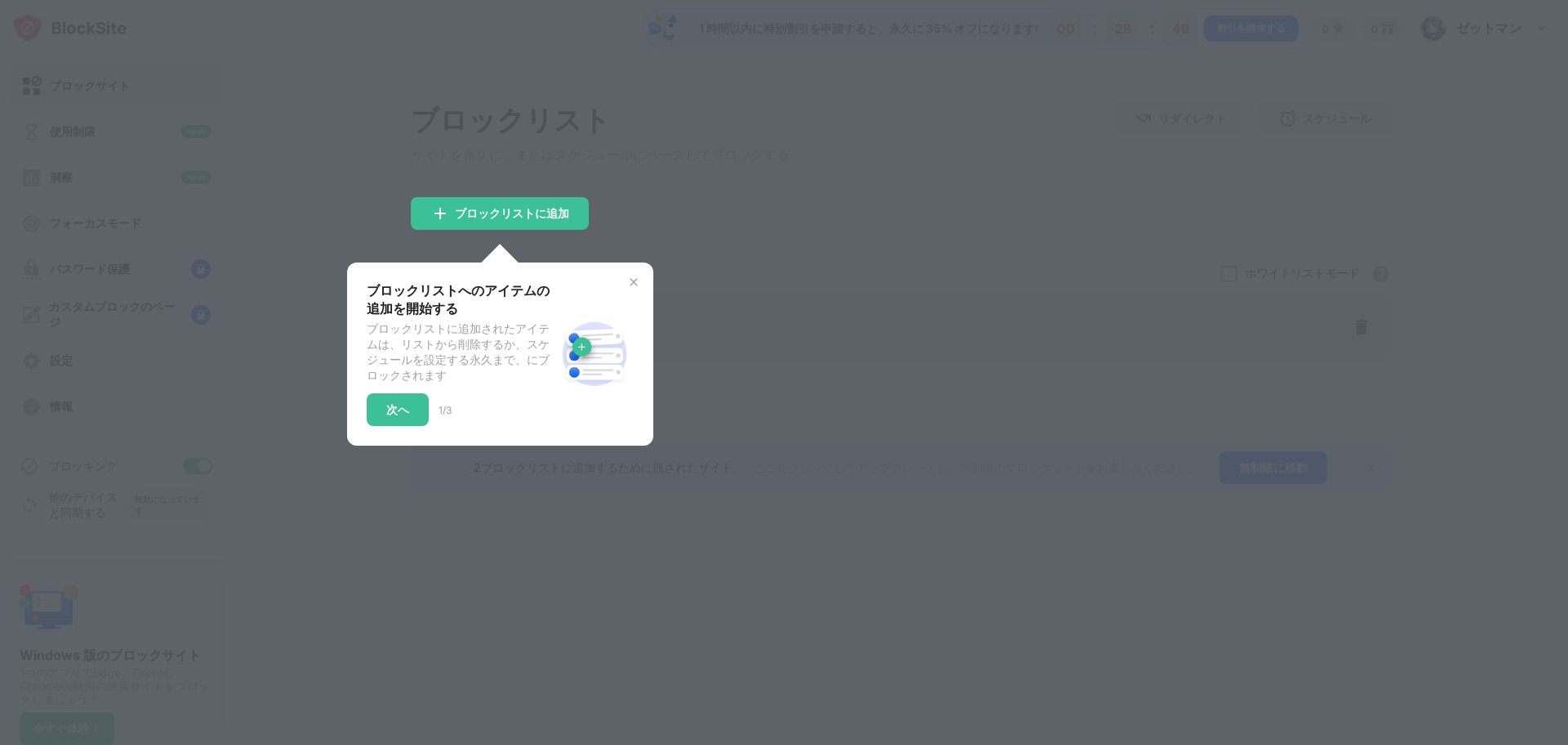
click at [790, 293] on div at bounding box center [784, 372] width 1568 height 745
click at [407, 416] on font "次へ" at bounding box center [398, 409] width 23 height 13
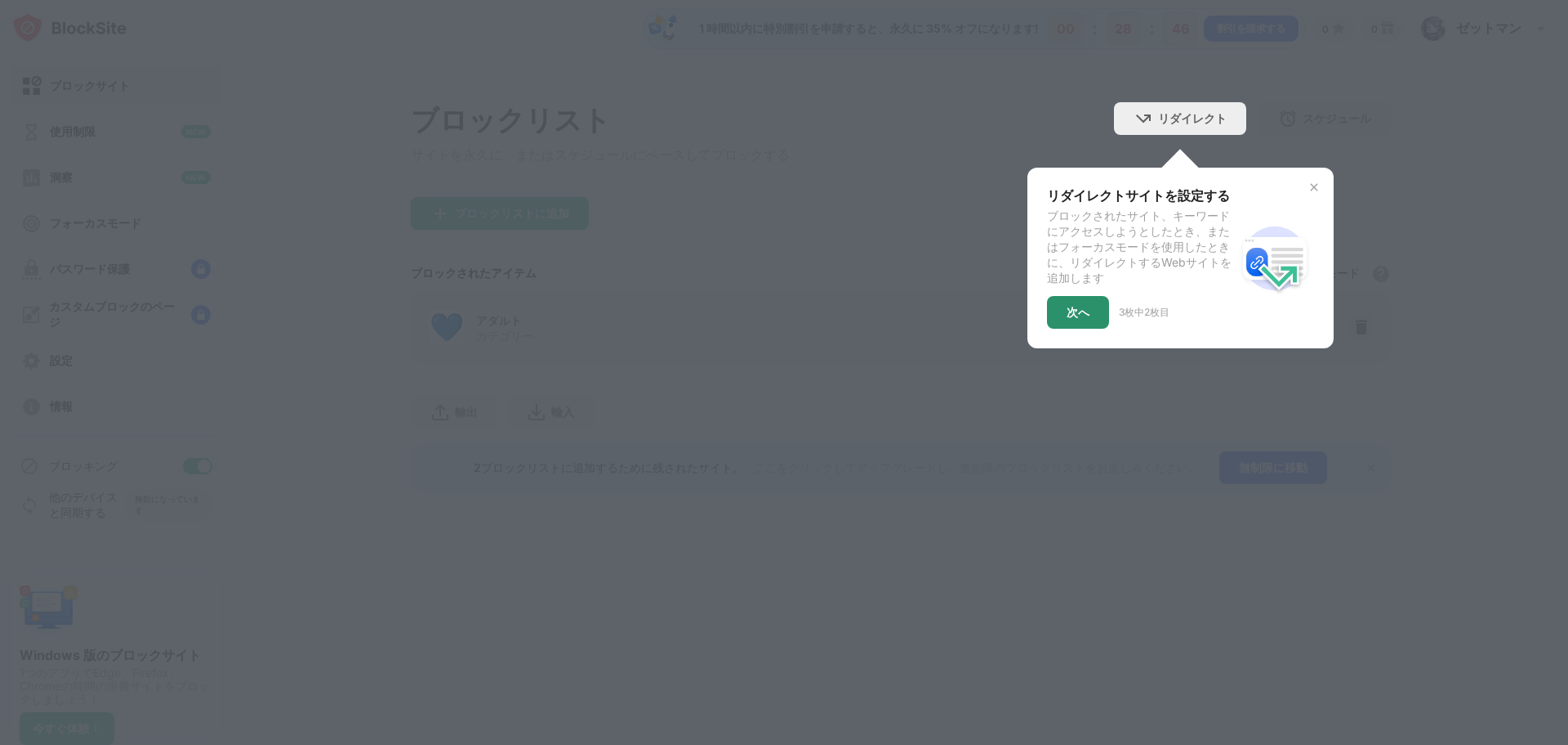
click at [1083, 318] on font "次へ" at bounding box center [1078, 311] width 23 height 13
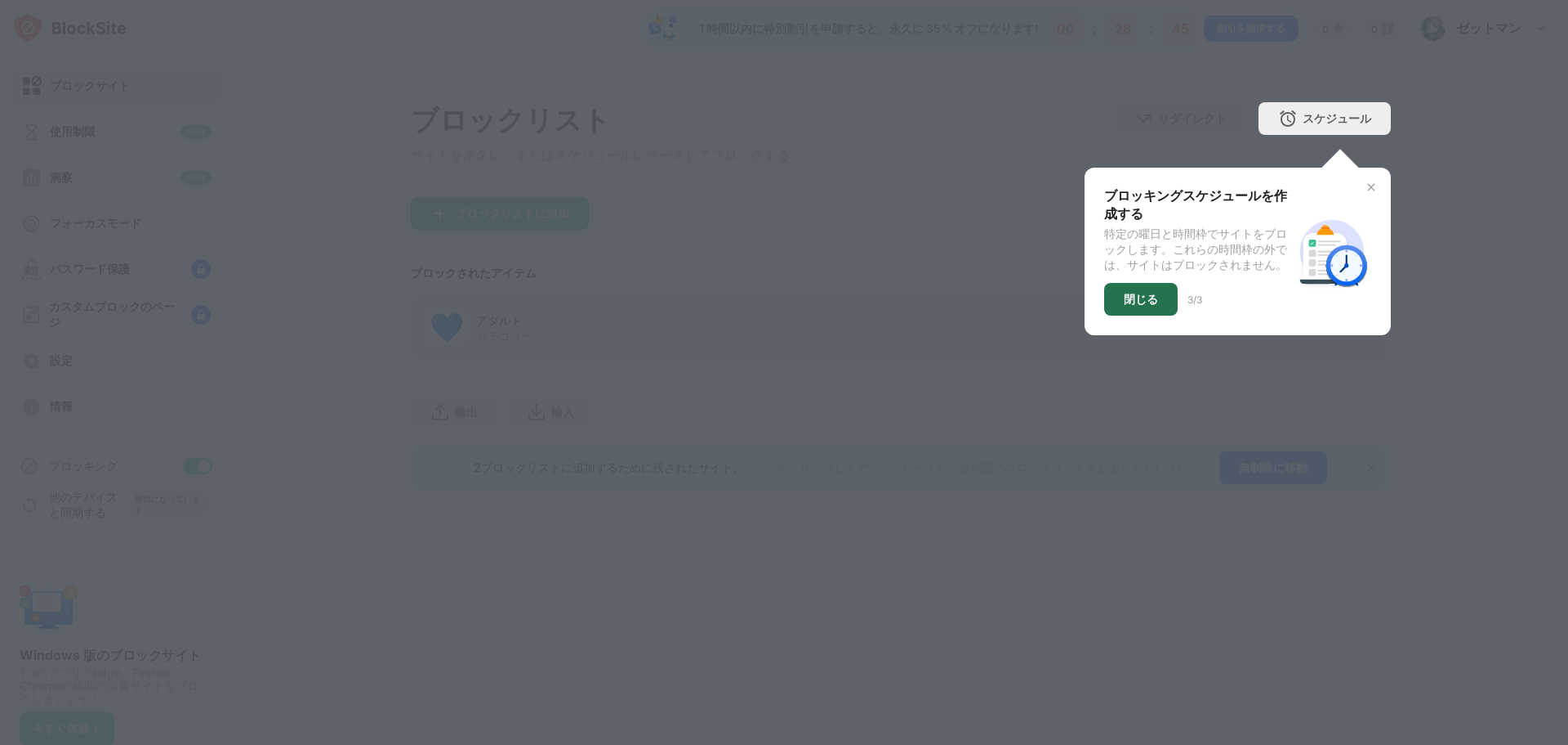
click at [1141, 303] on font "閉じる" at bounding box center [1141, 299] width 35 height 13
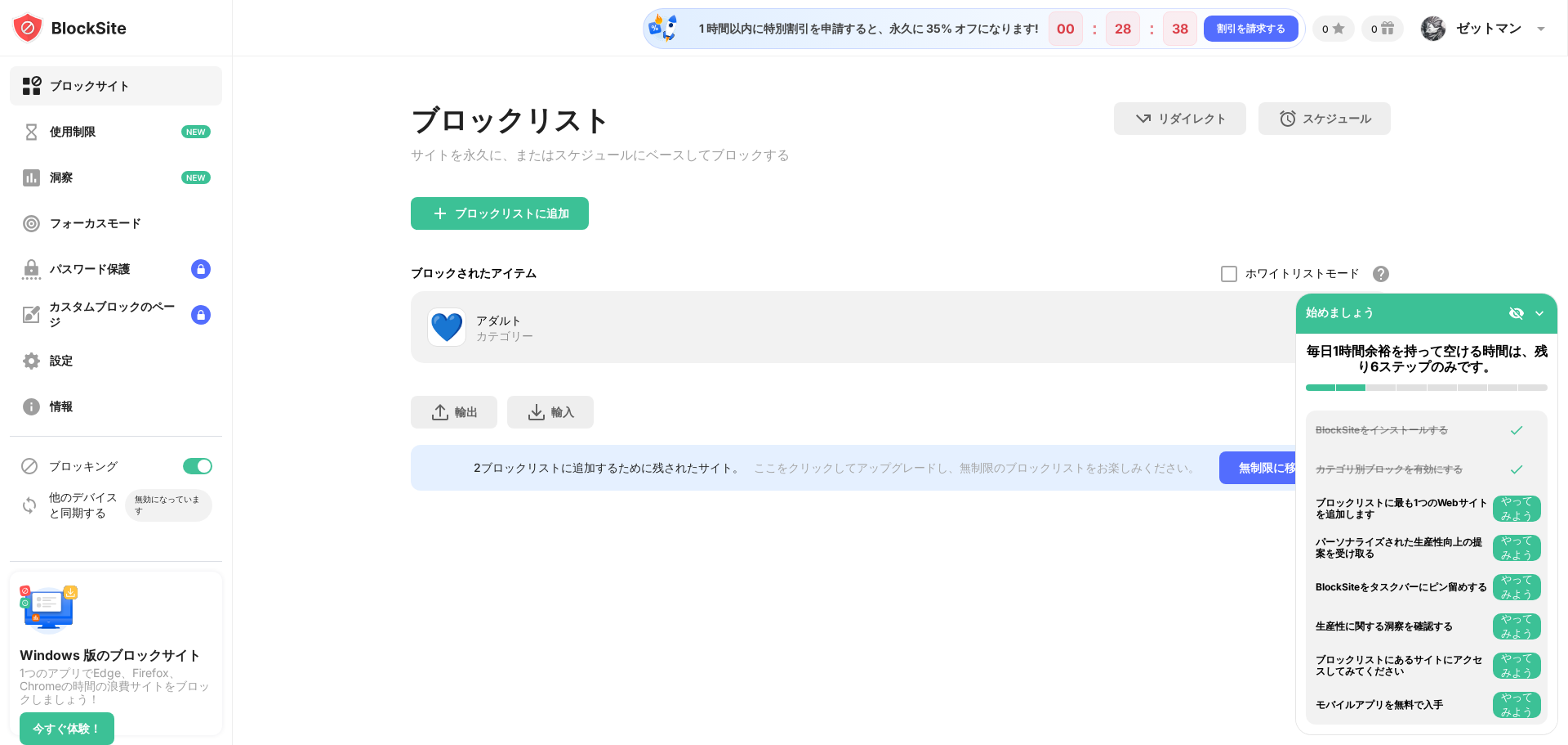
click at [1546, 312] on img at bounding box center [1539, 312] width 16 height 16
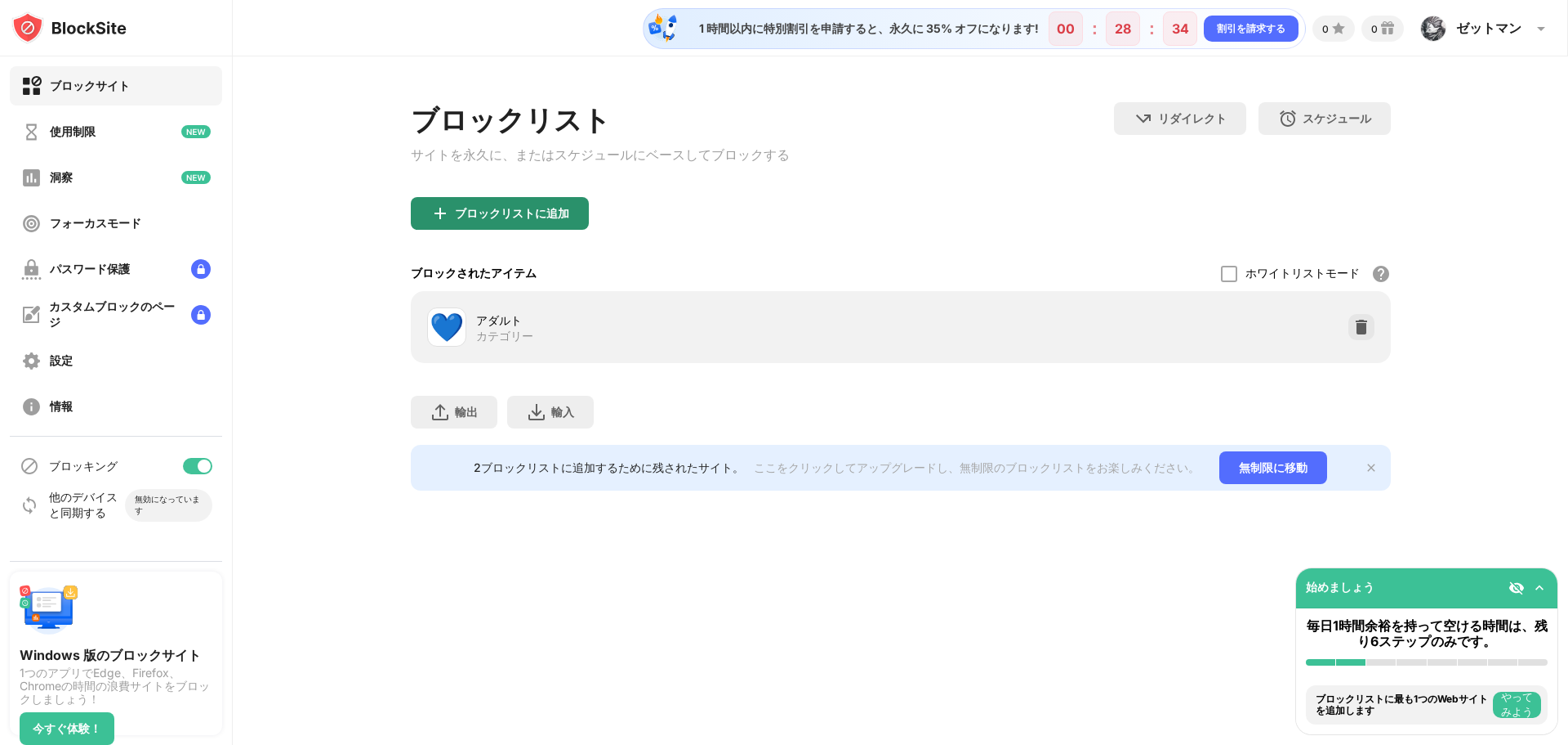
click at [510, 215] on font "ブロックリストに追加" at bounding box center [512, 212] width 114 height 13
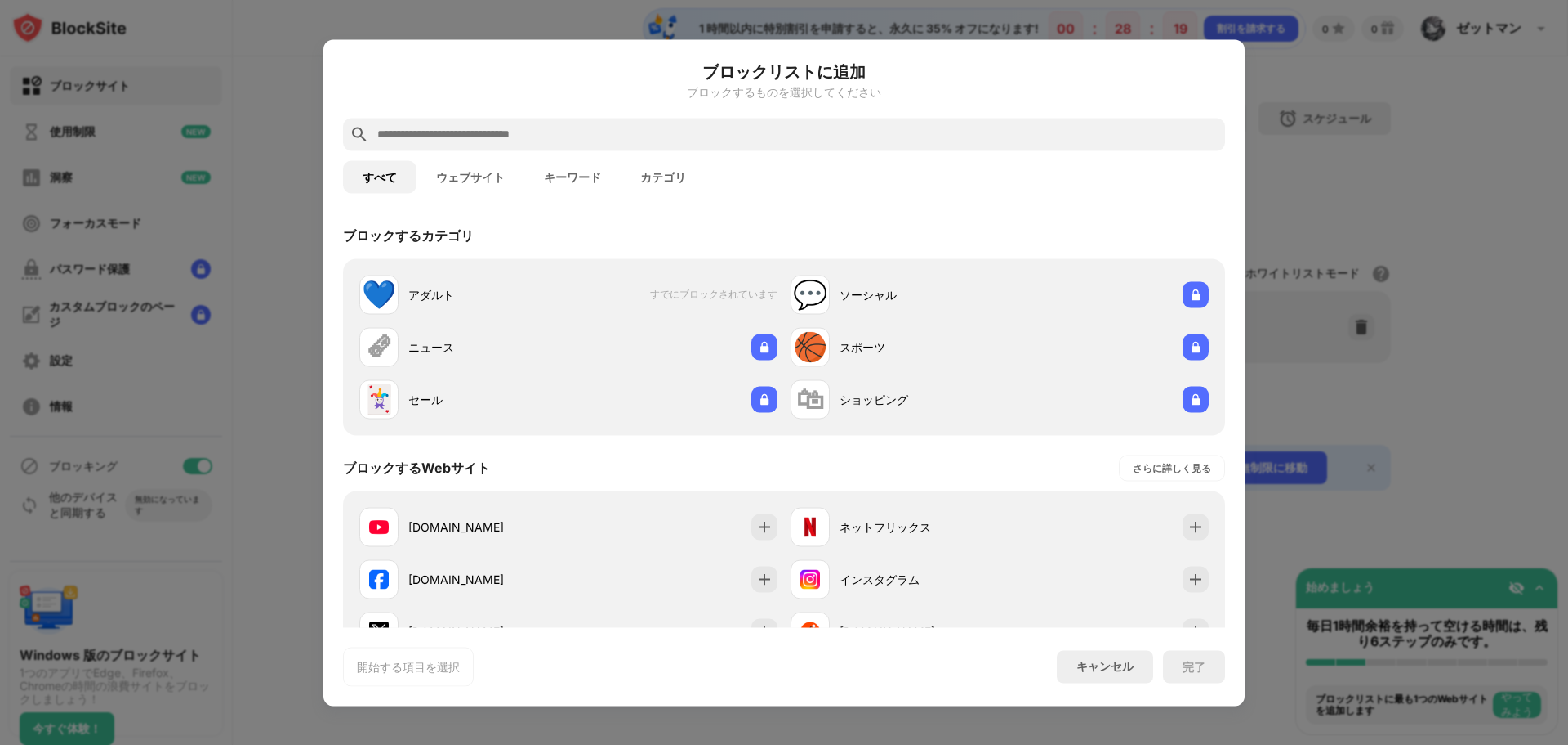
click at [643, 130] on input "text" at bounding box center [796, 134] width 843 height 19
paste input "**********"
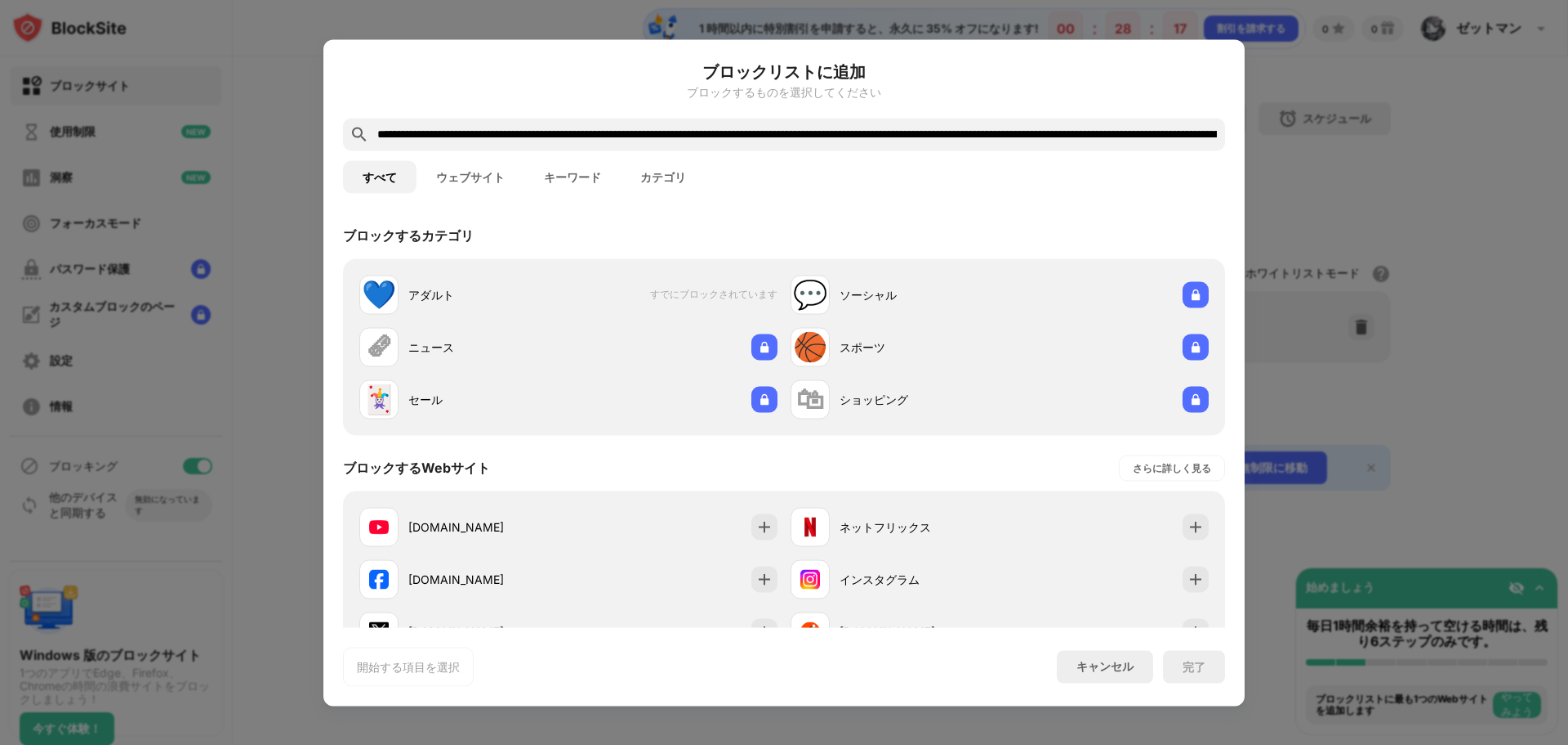
scroll to position [0, 1121]
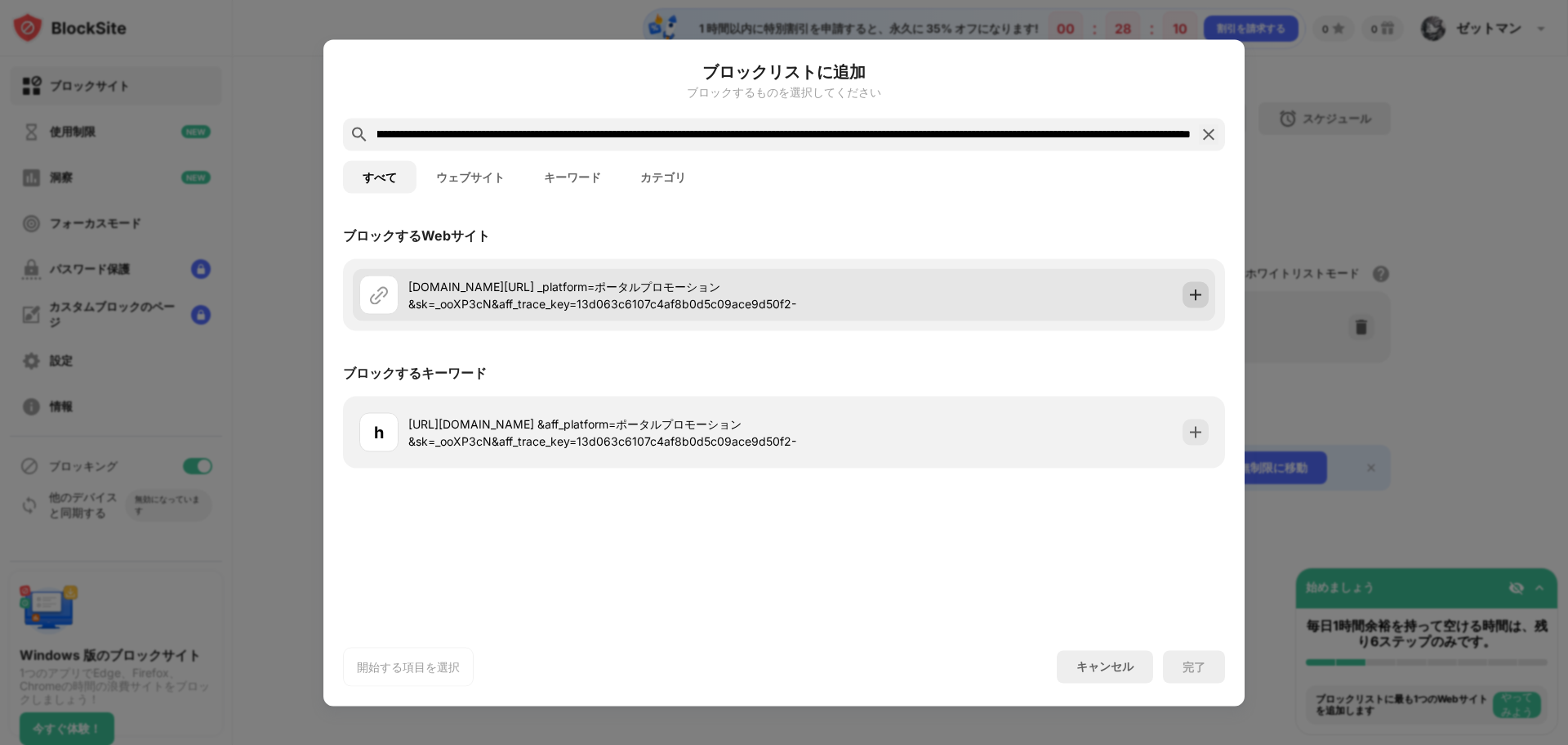
type input "**********"
click at [1195, 289] on img at bounding box center [1195, 294] width 16 height 16
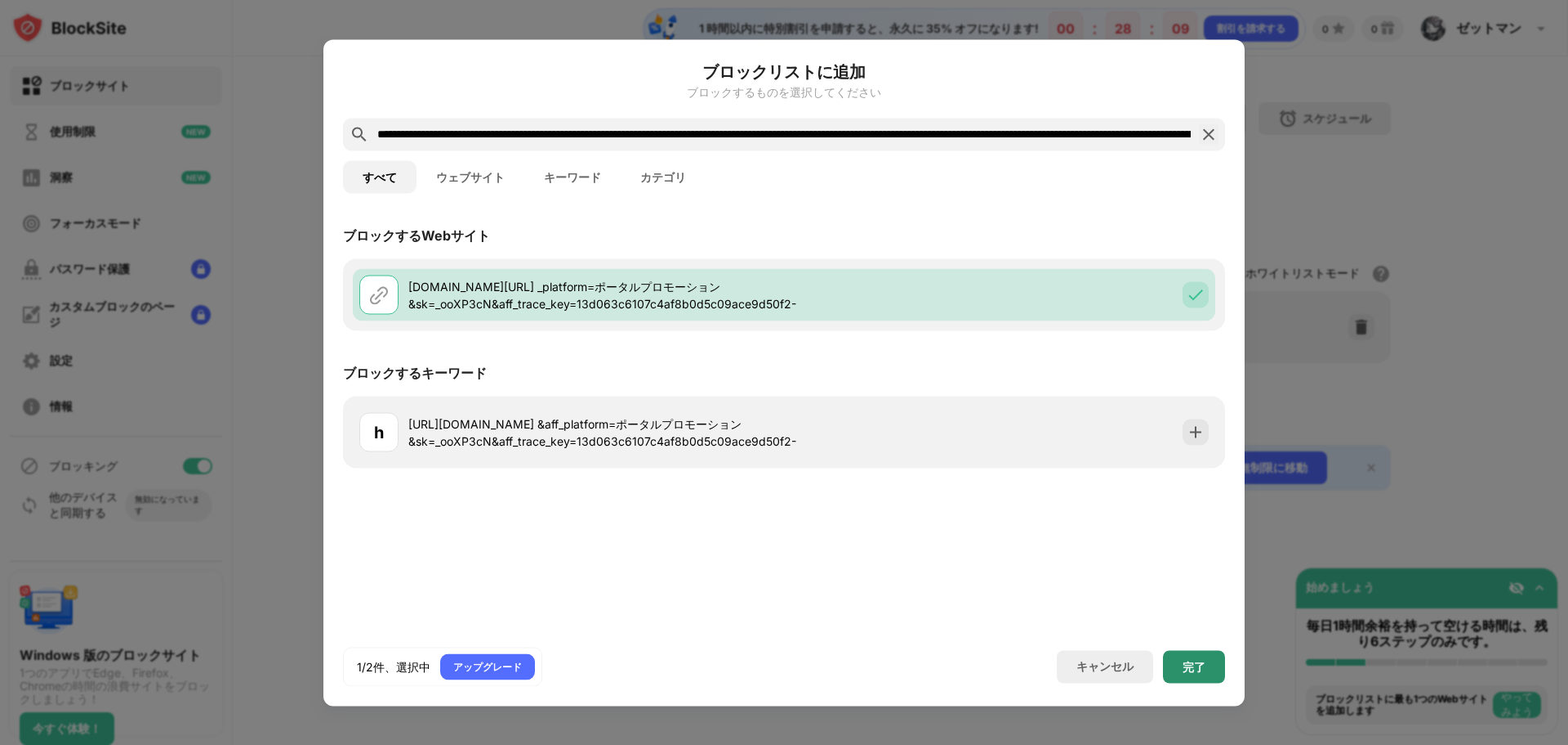
click at [1198, 658] on div "完了" at bounding box center [1194, 666] width 62 height 33
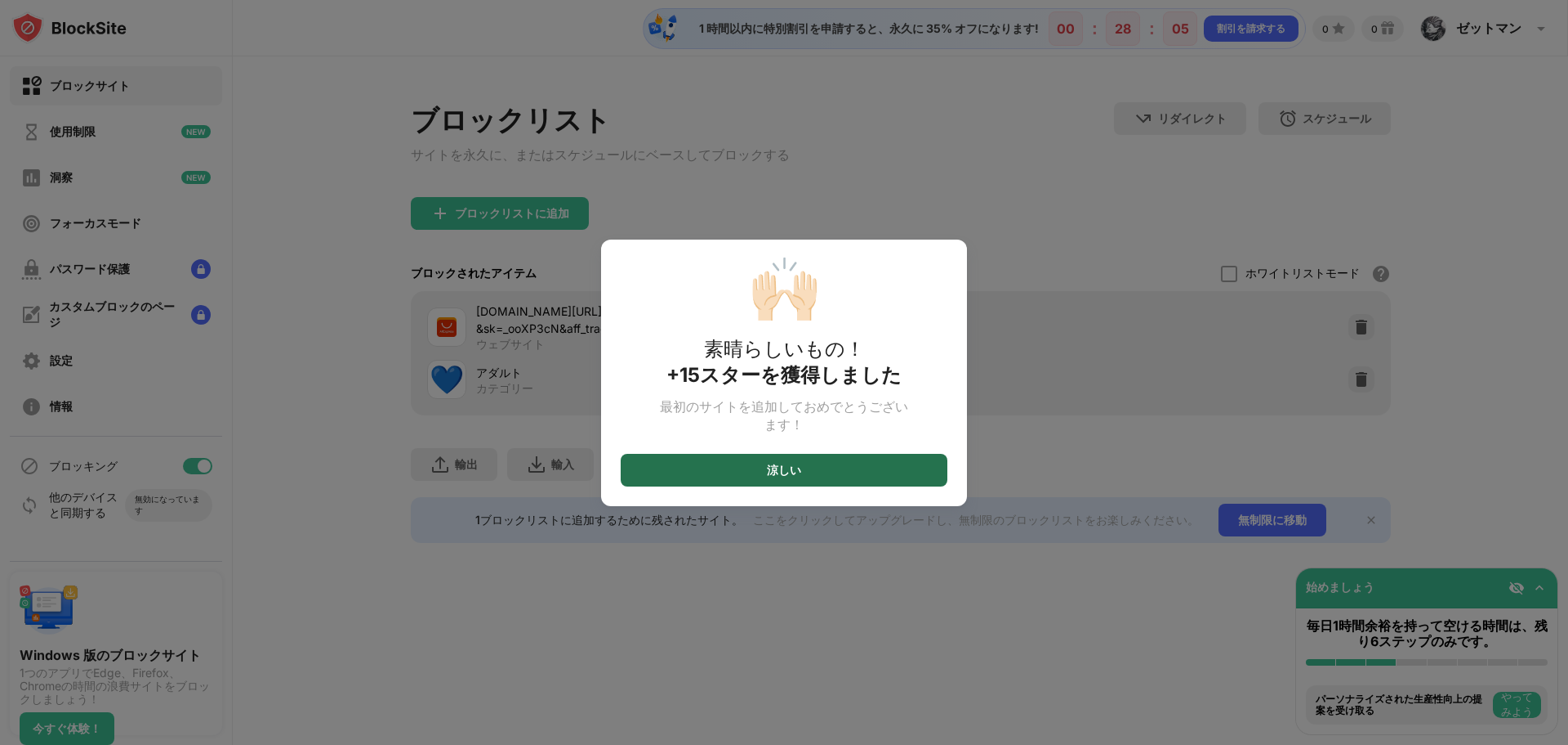
click at [858, 479] on div "涼しい" at bounding box center [784, 470] width 327 height 33
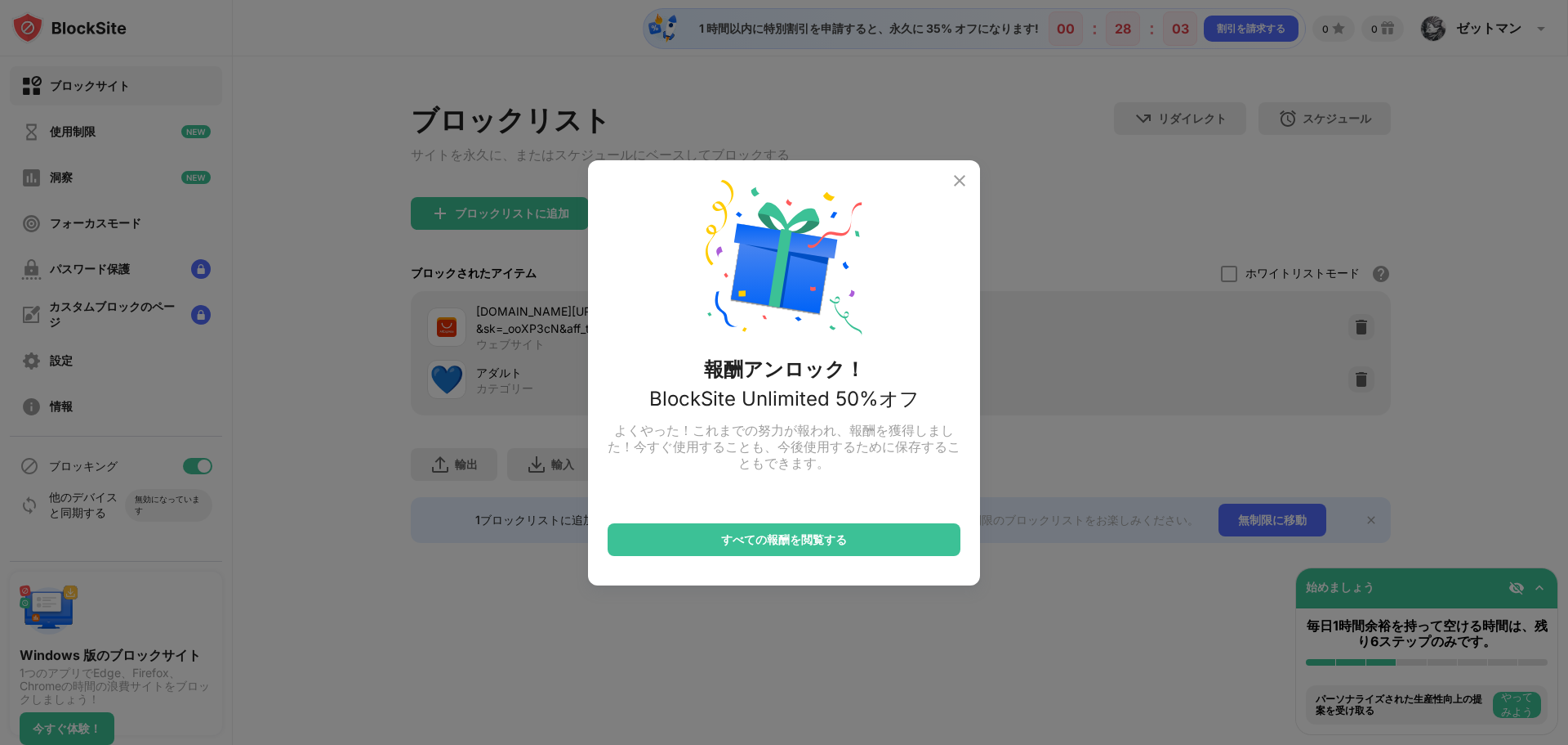
click at [973, 183] on div "報酬アンロック！ BlockSite Unlimited 50%オフ よくやった！これまでの努力が報われ、報酬を獲得しました！今すぐ使用することも、今後使用す…" at bounding box center [784, 373] width 392 height 425
click at [963, 182] on img at bounding box center [960, 181] width 19 height 19
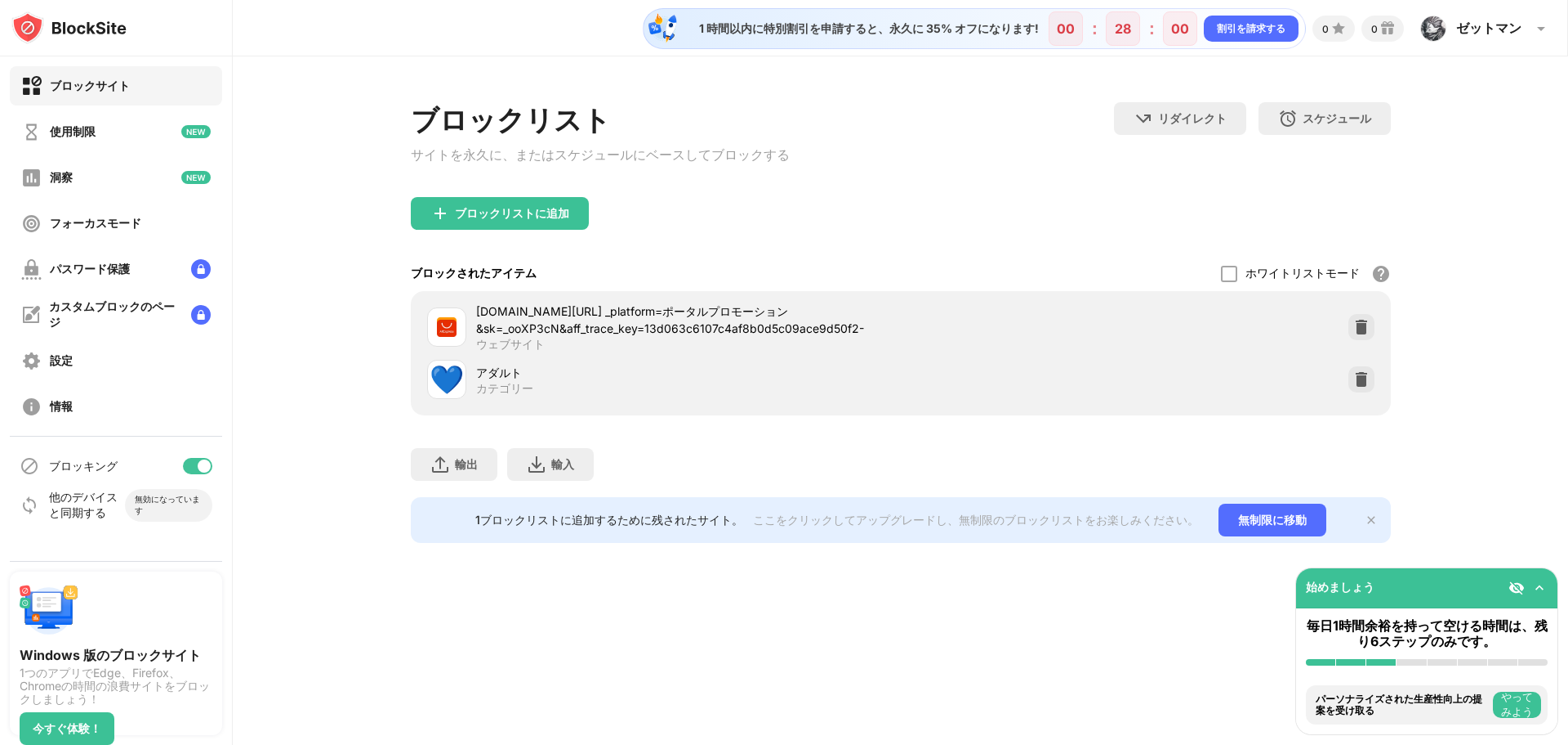
click at [461, 385] on font "💙" at bounding box center [447, 379] width 35 height 34
click at [1354, 383] on img at bounding box center [1361, 379] width 16 height 16
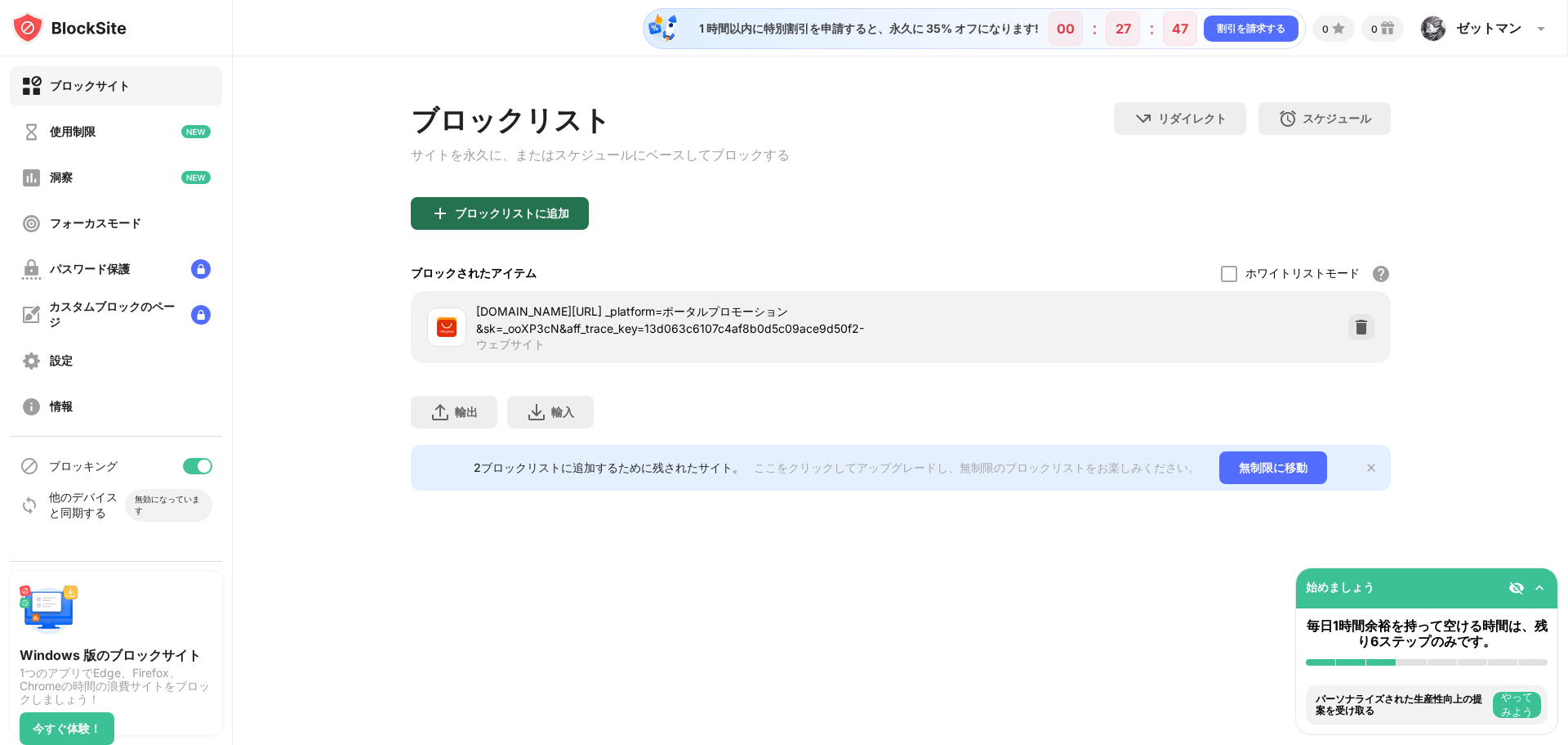
click at [504, 210] on div "ブロックリストに追加" at bounding box center [500, 213] width 178 height 33
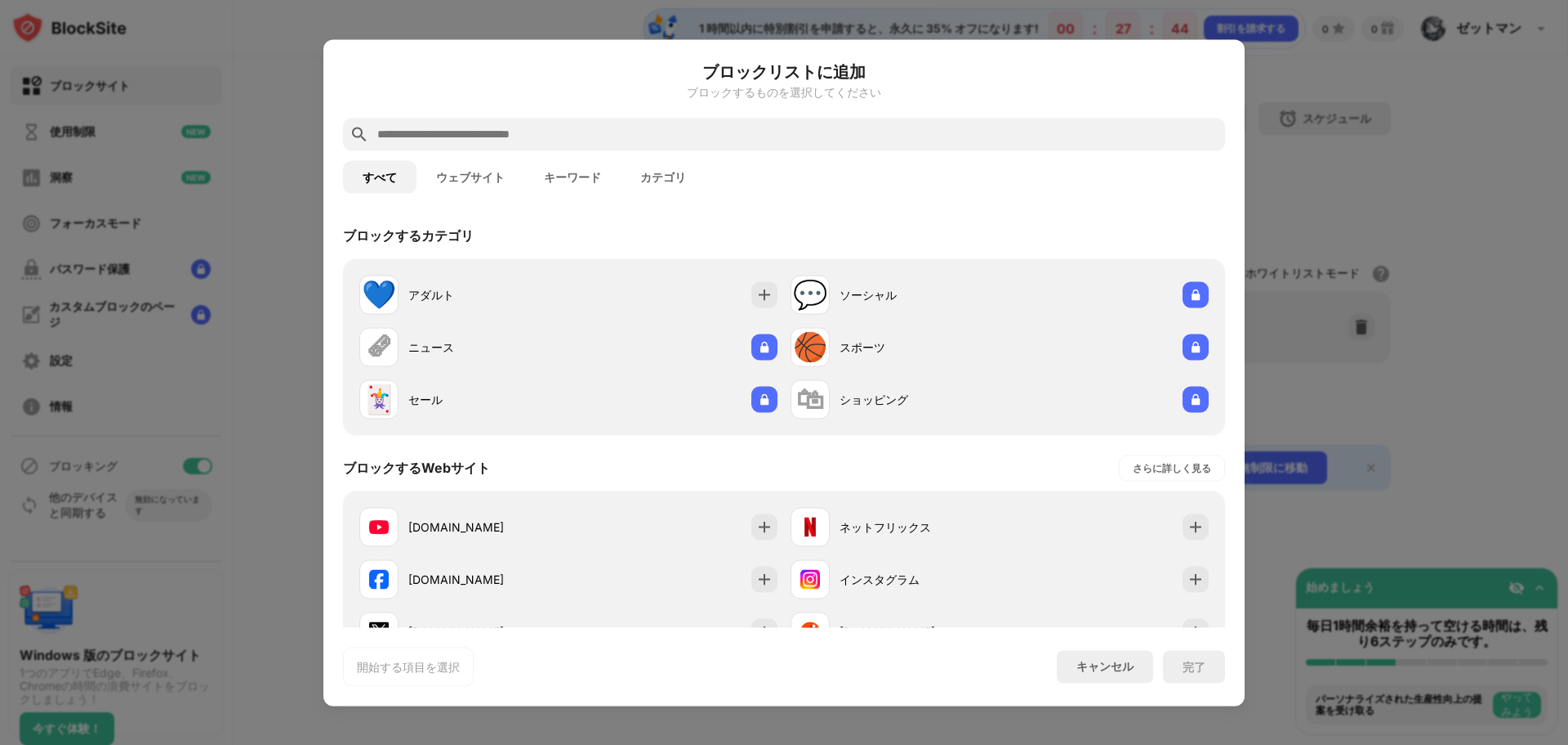
paste input "**********"
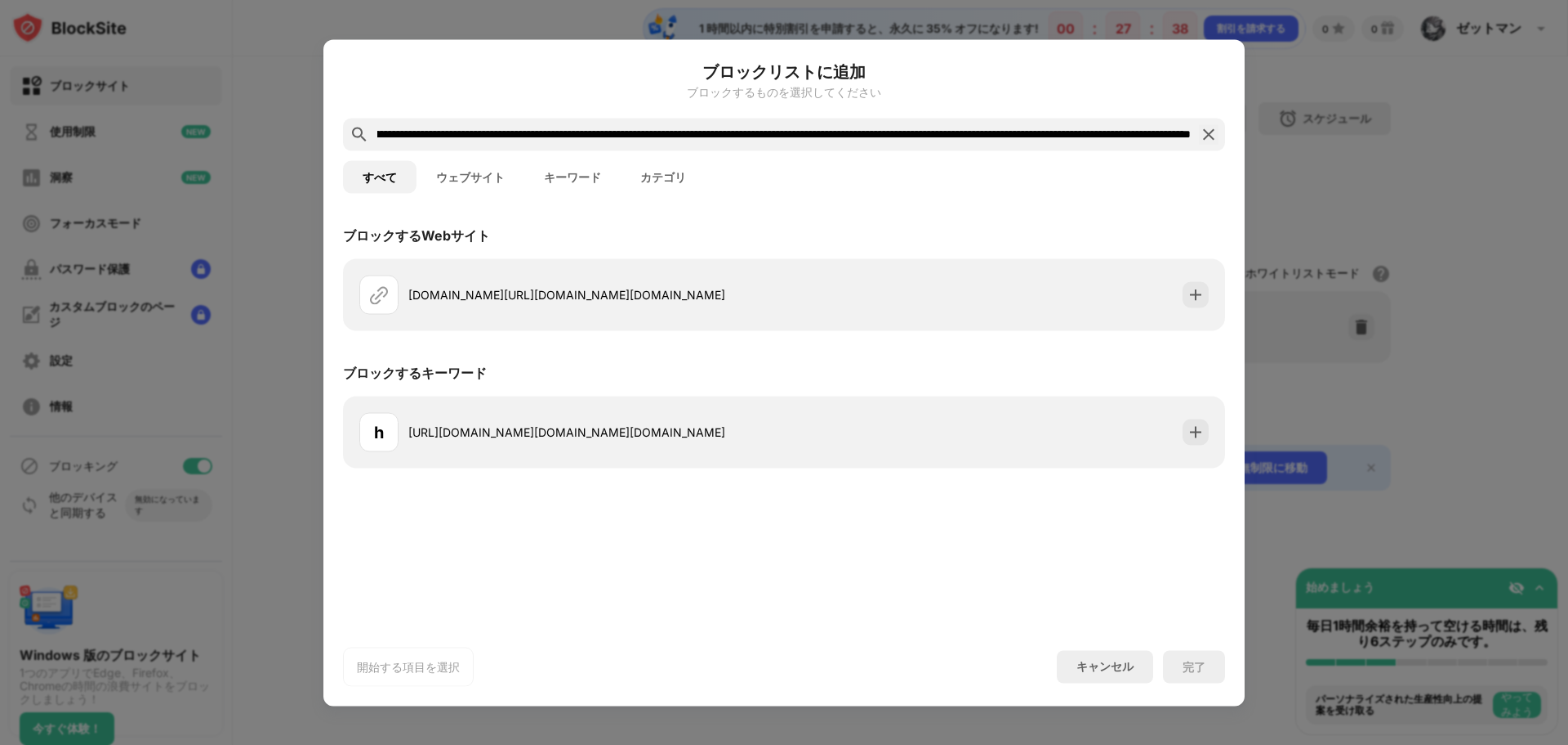
scroll to position [0, 357]
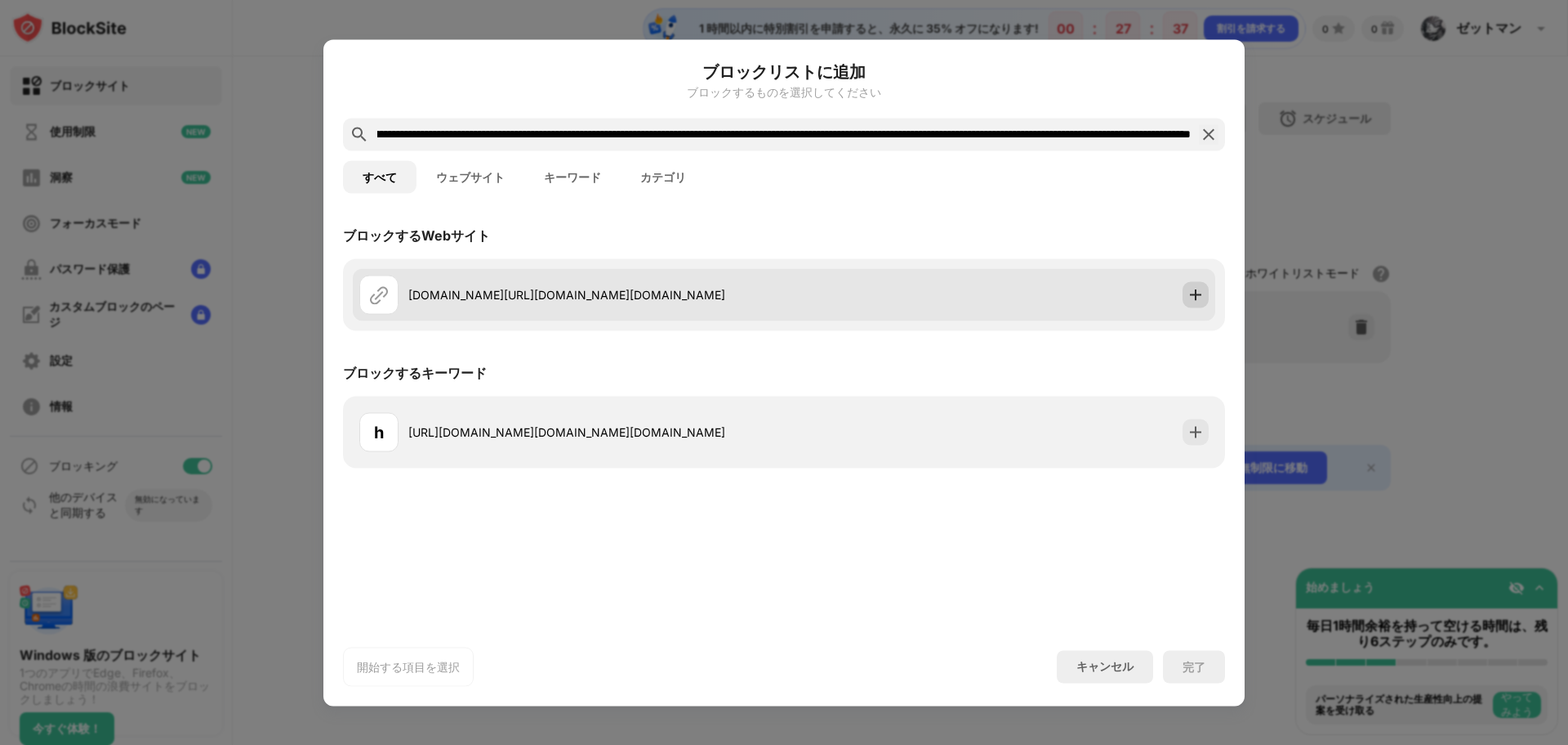
type input "**********"
click at [1203, 309] on div "crmacd.livejasmin.com/pu/exralifk/st?ms_rnd=1755322767.3816&pstool=300_321&psid…" at bounding box center [784, 294] width 863 height 52
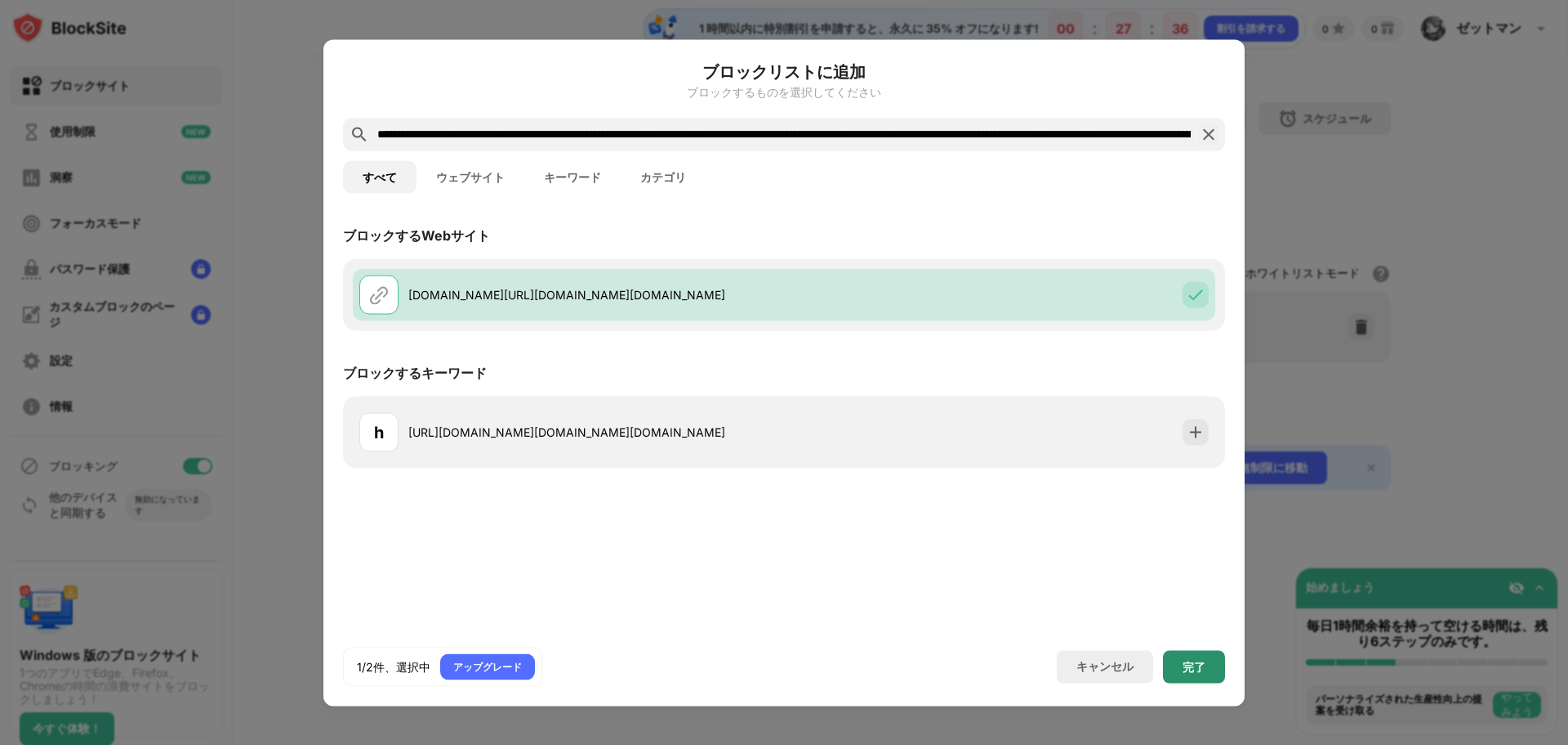
click at [1186, 667] on font "完了" at bounding box center [1194, 665] width 23 height 13
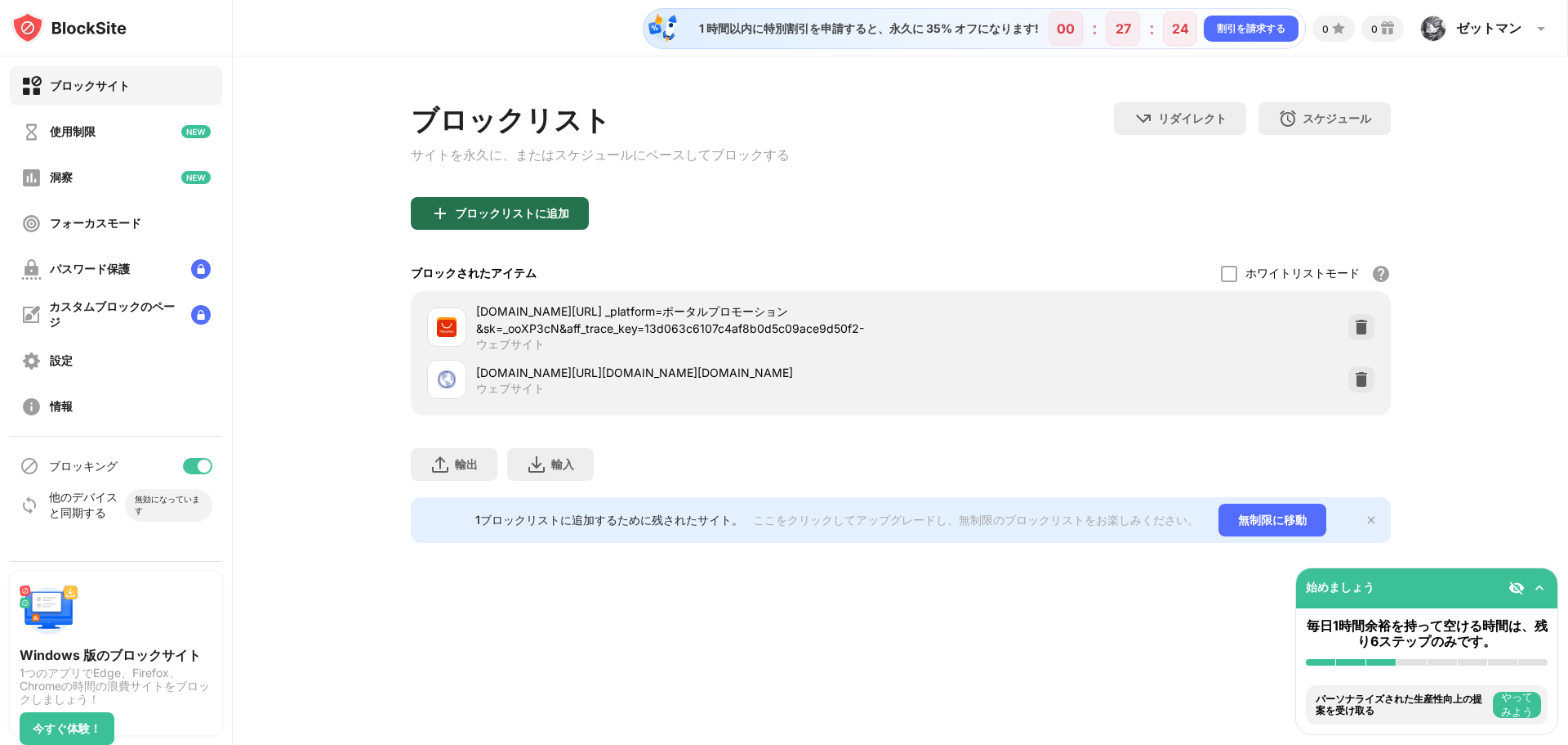
click at [455, 214] on font "ブロックリストに追加" at bounding box center [512, 212] width 114 height 13
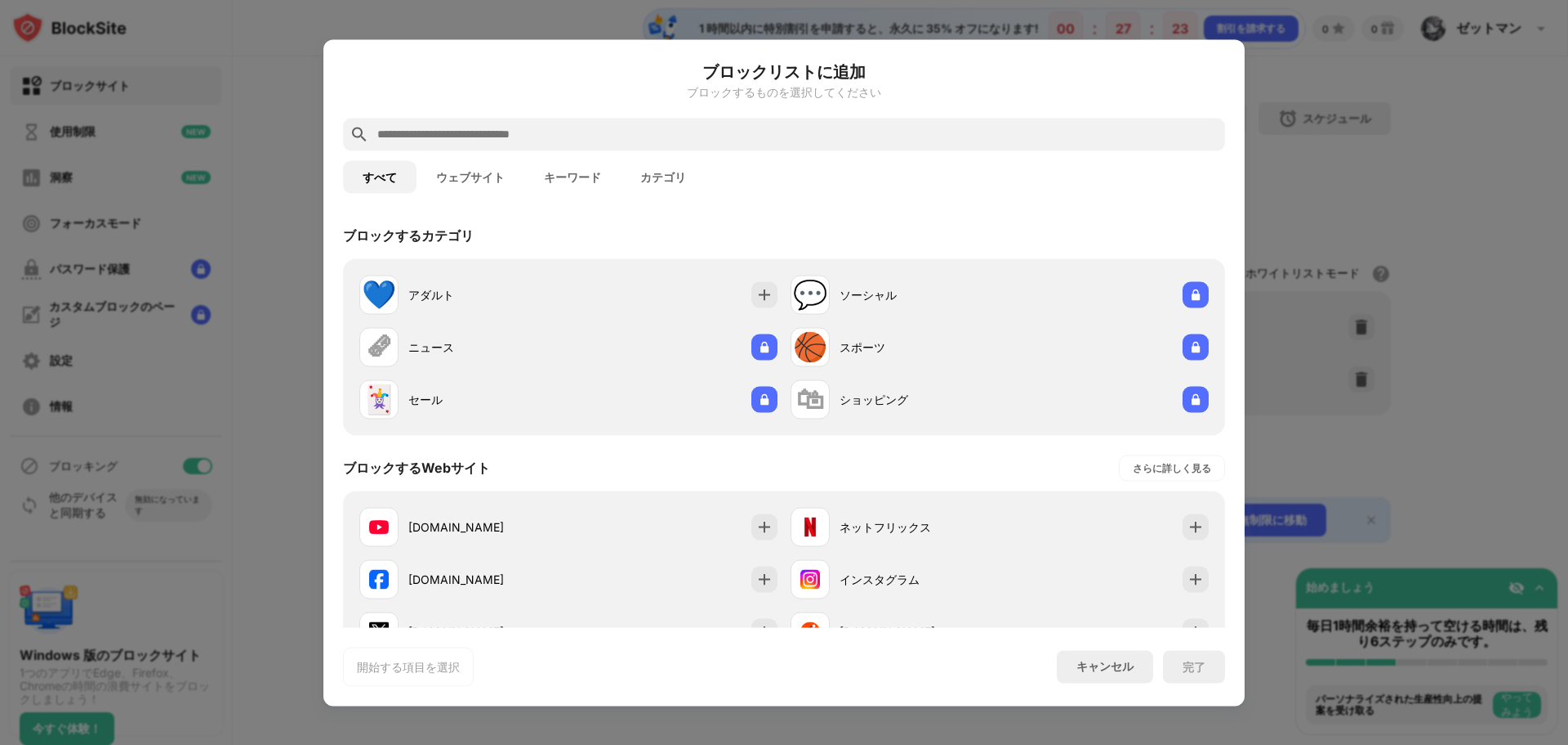
click at [783, 127] on input "text" at bounding box center [796, 134] width 843 height 19
paste input "**********"
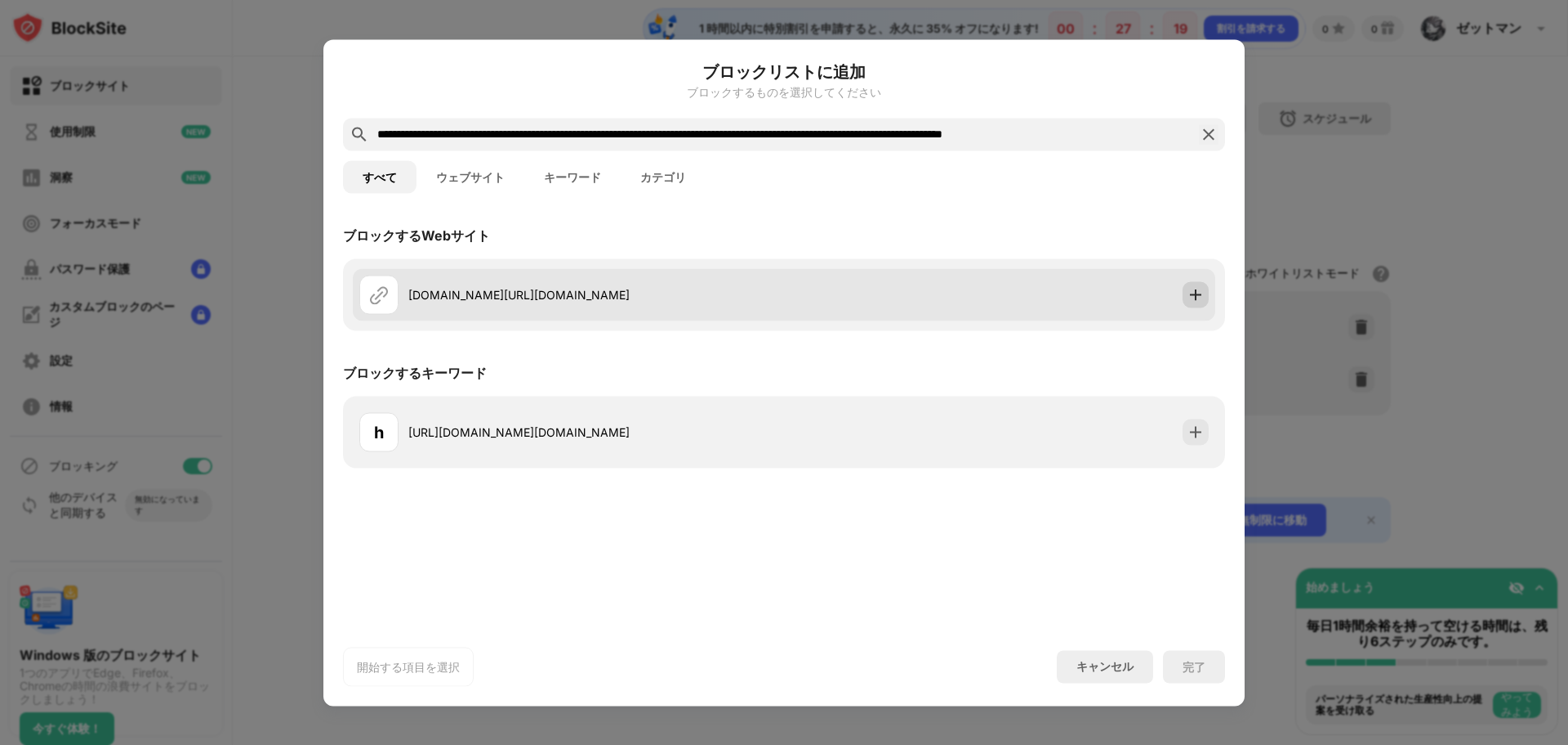
type input "**********"
click at [1189, 299] on img at bounding box center [1195, 294] width 16 height 16
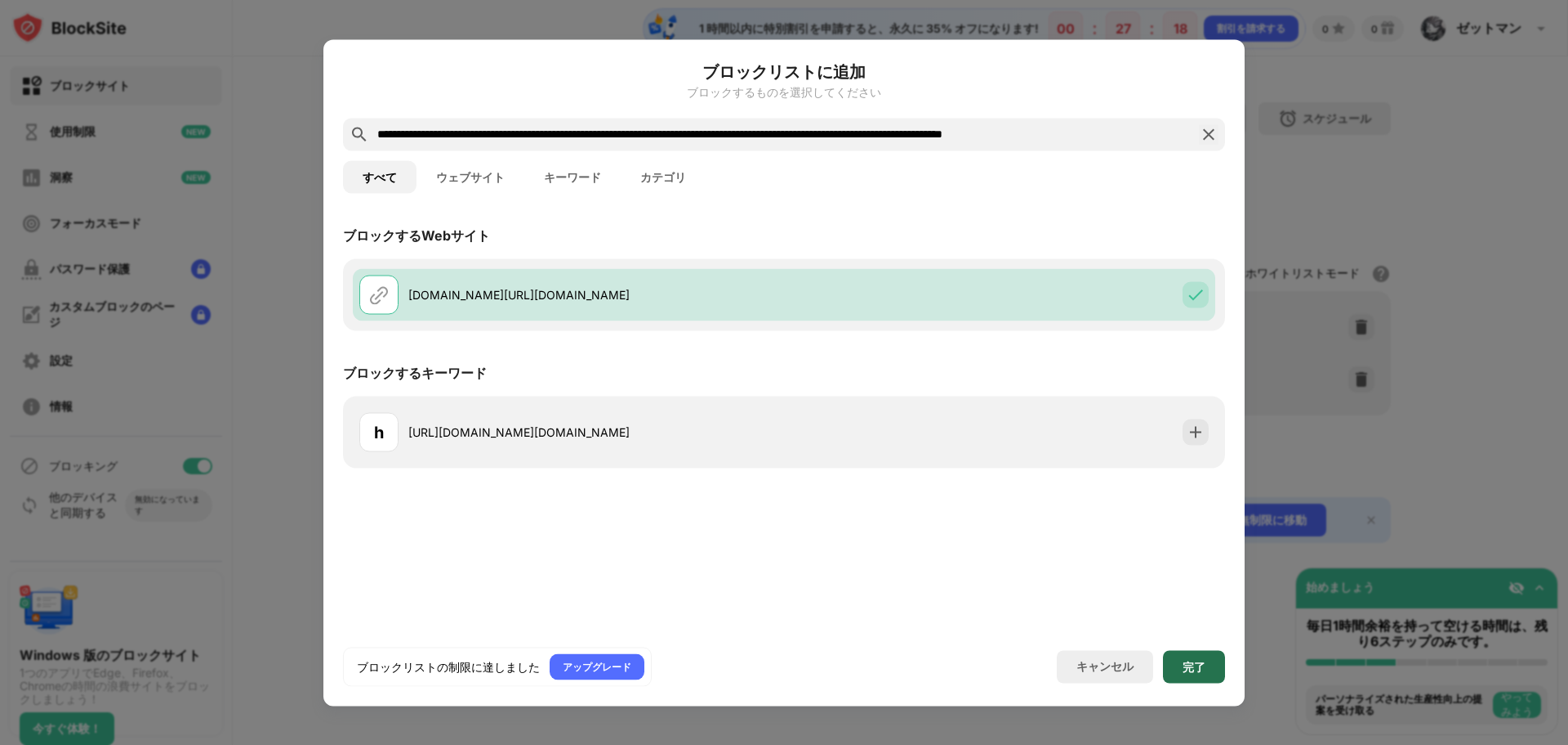
click at [1180, 674] on div "完了" at bounding box center [1194, 666] width 62 height 33
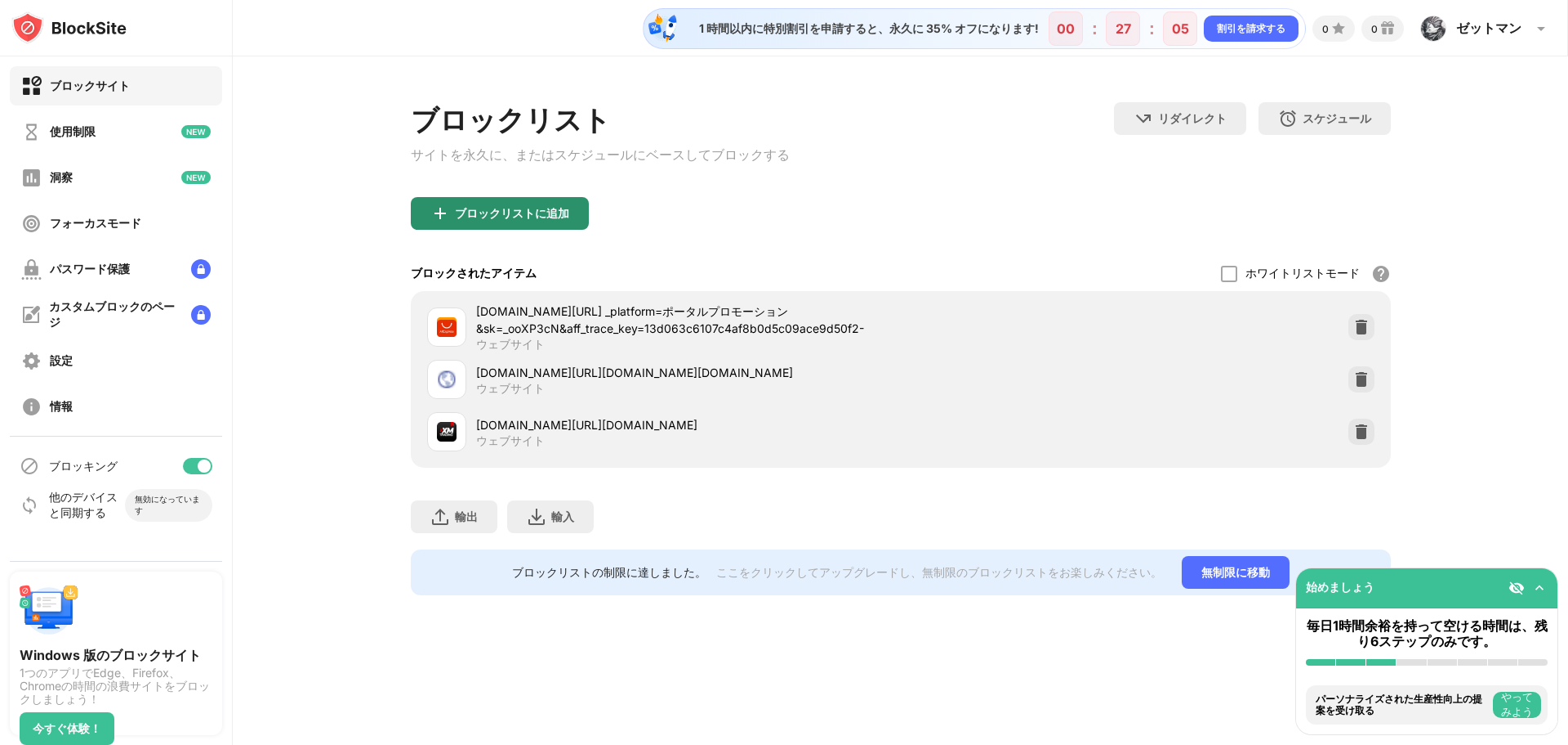
click at [411, 208] on div "ブロックリストに追加" at bounding box center [500, 213] width 178 height 33
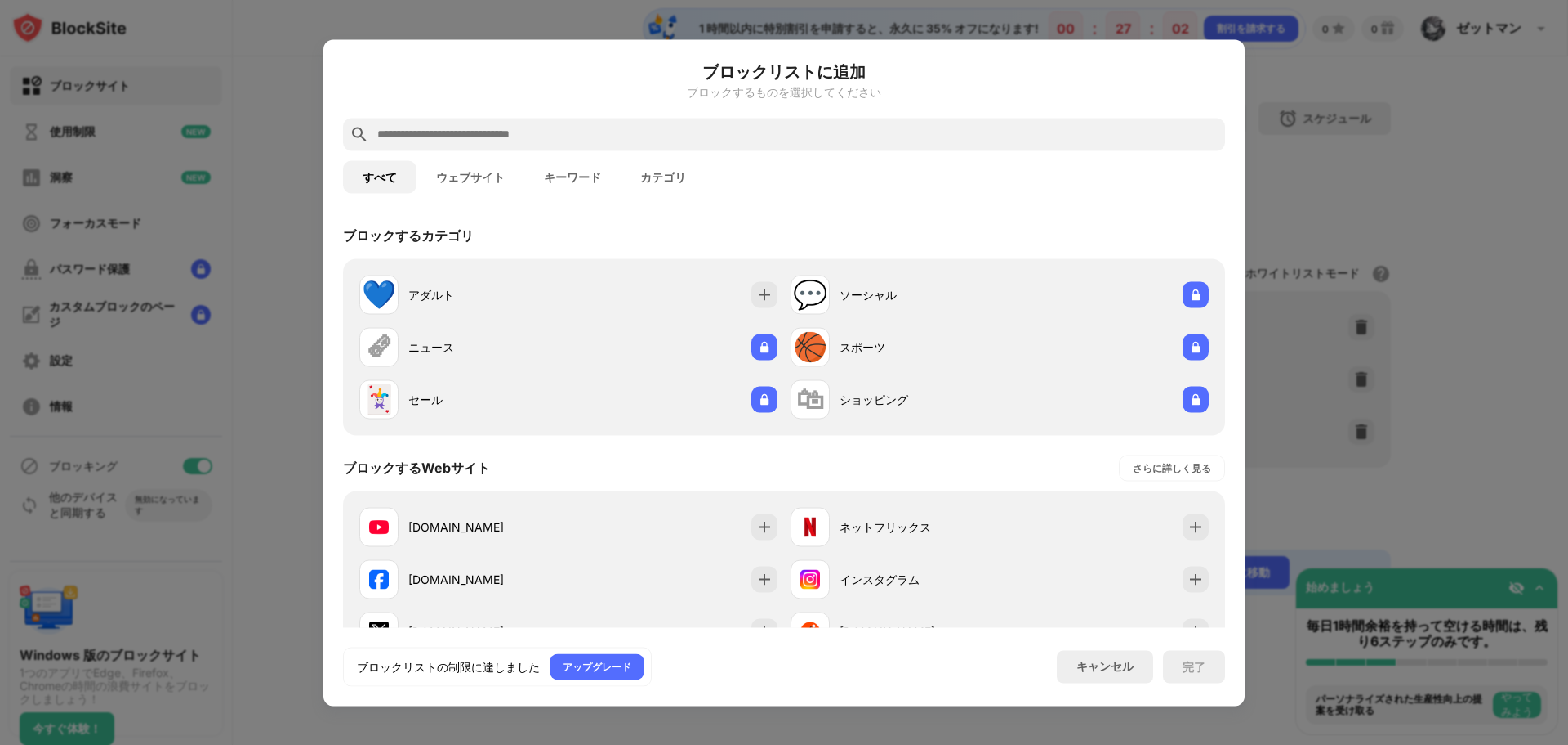
paste input "**********"
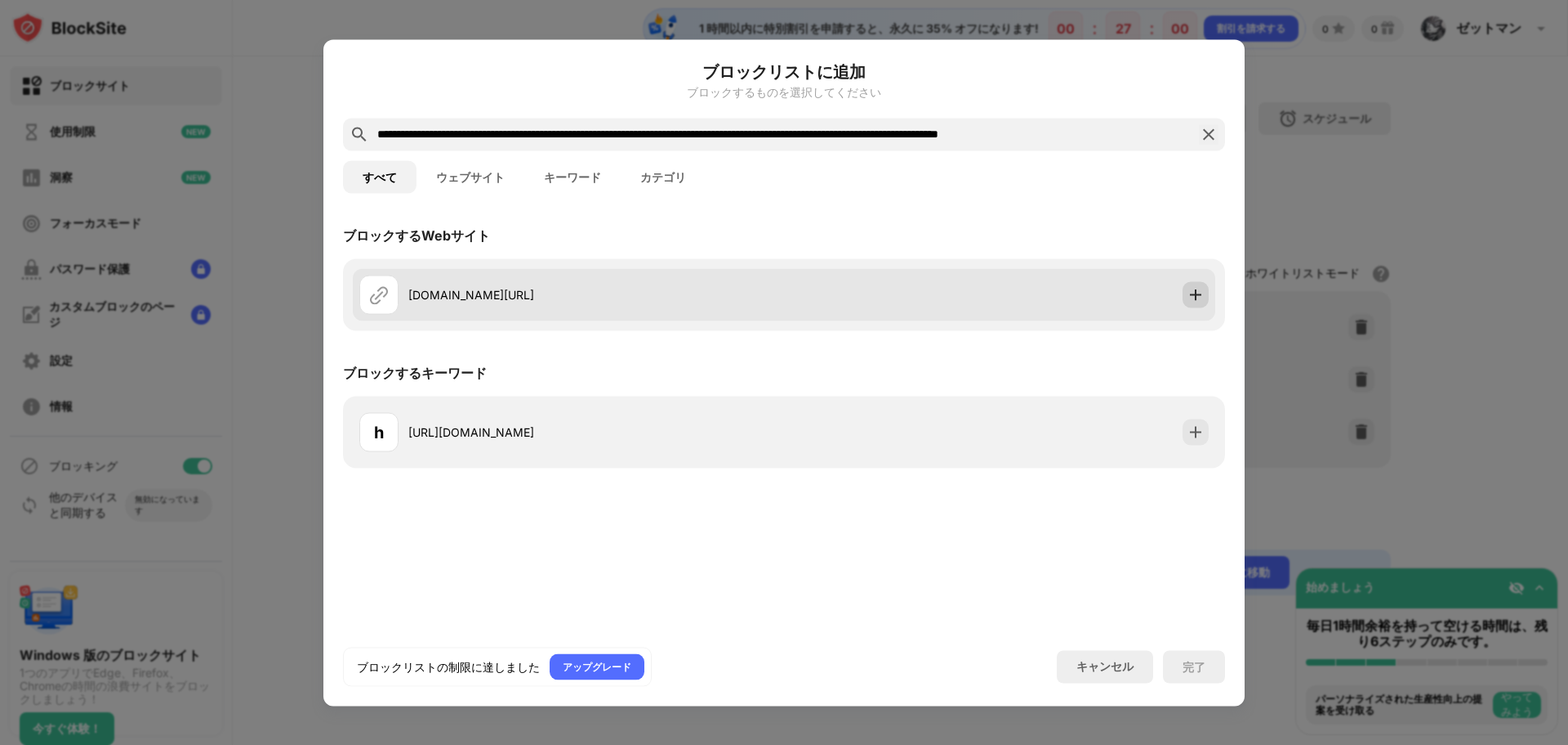
type input "**********"
click at [1198, 289] on img at bounding box center [1195, 294] width 16 height 16
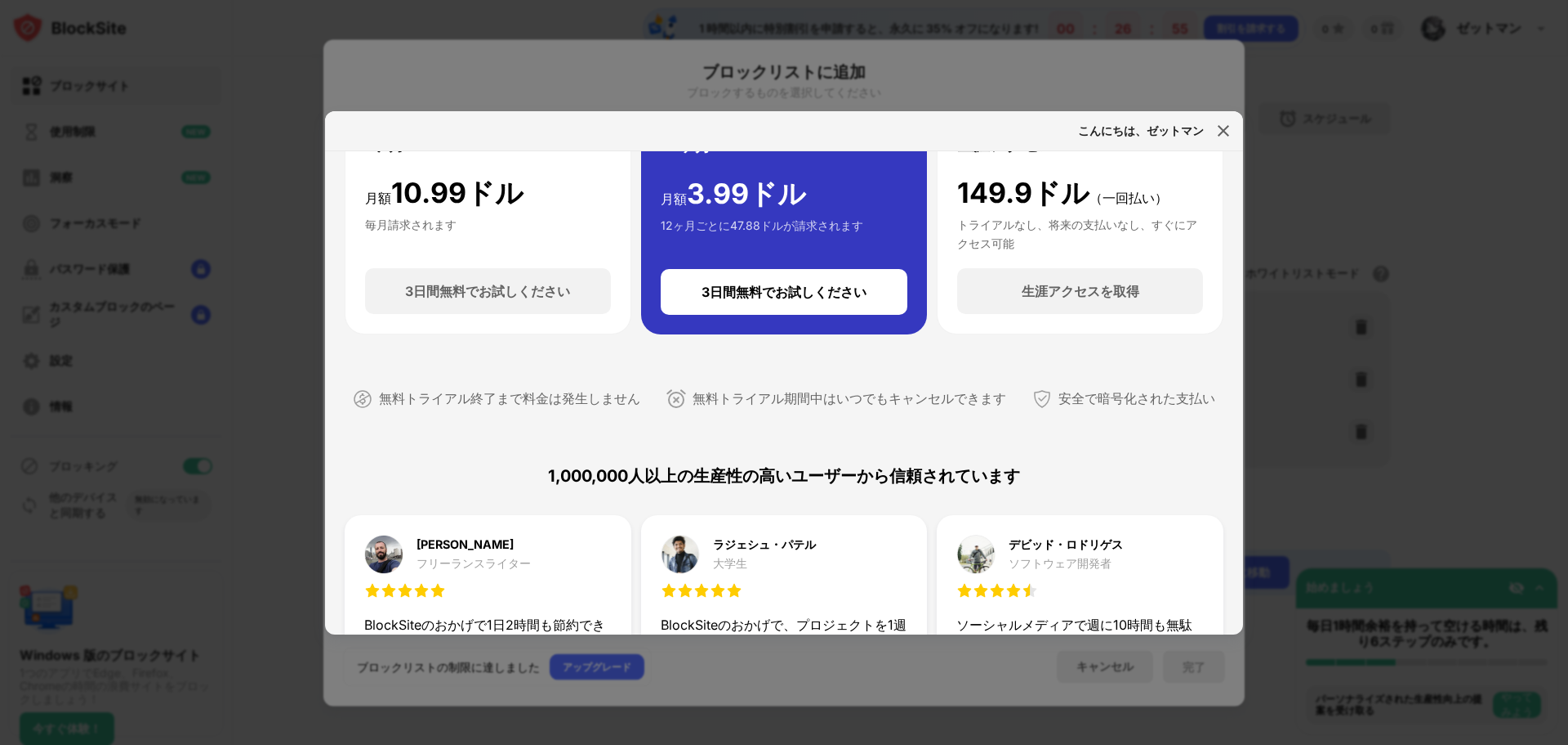
scroll to position [327, 0]
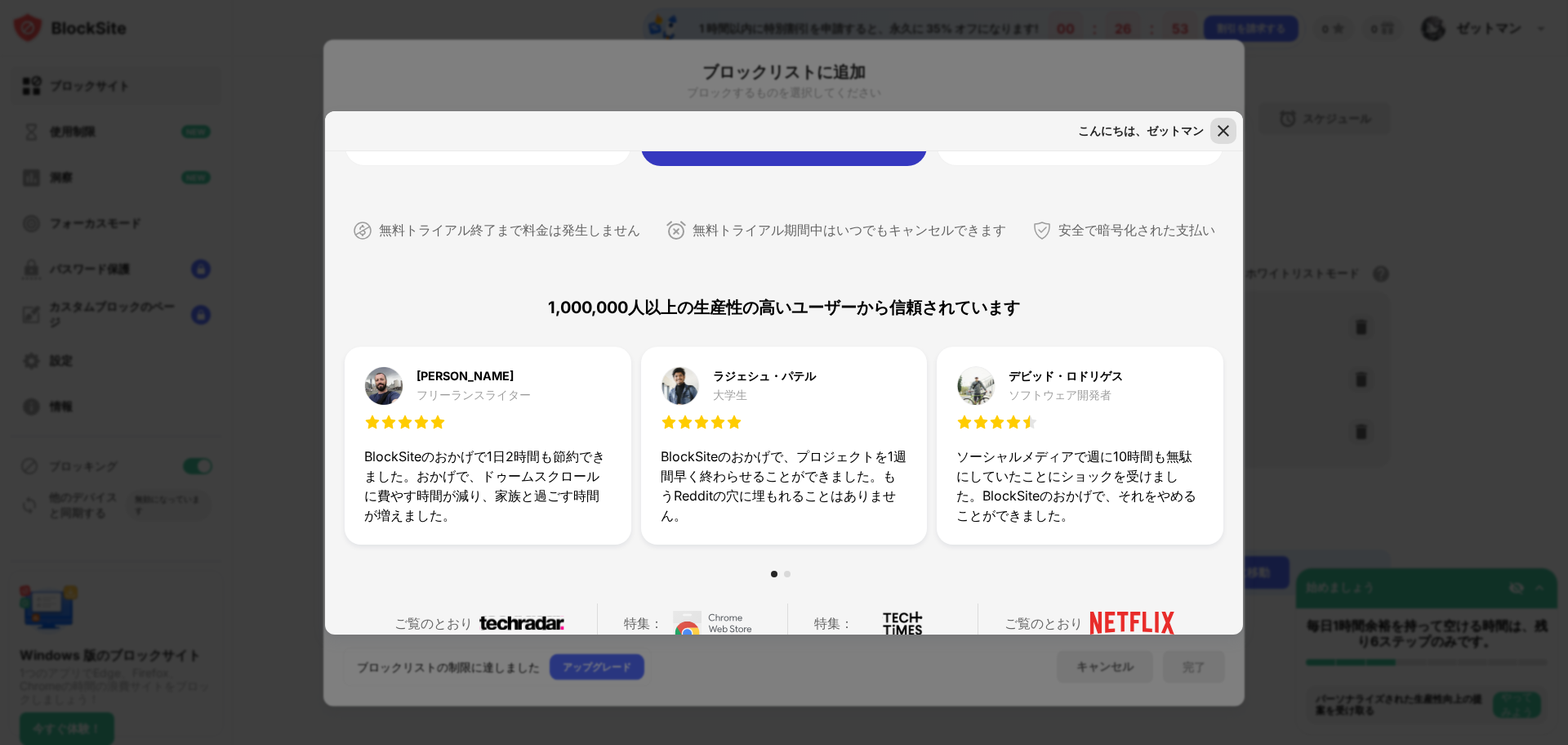
click at [1222, 137] on img at bounding box center [1223, 131] width 16 height 16
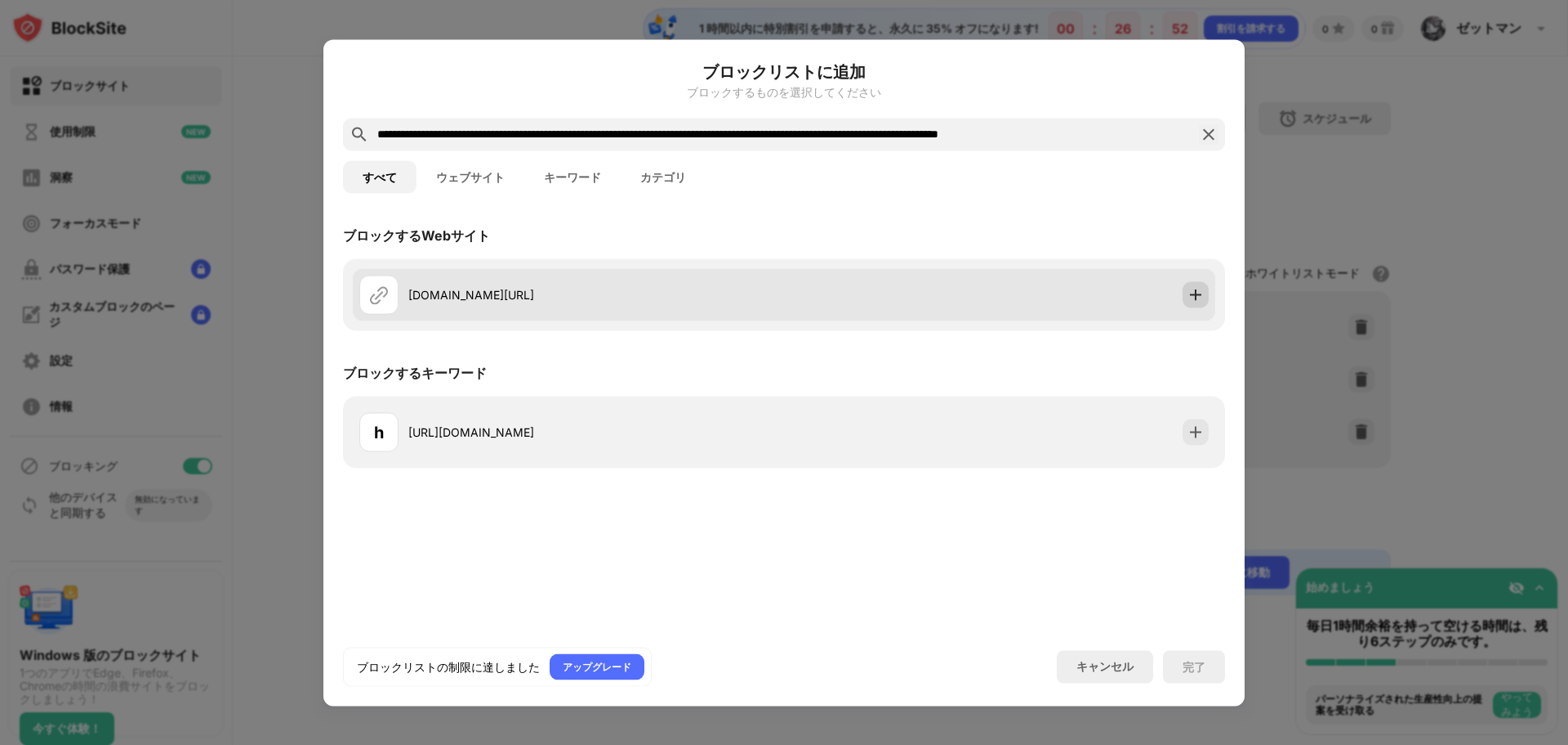
click at [1185, 291] on div at bounding box center [1195, 293] width 26 height 26
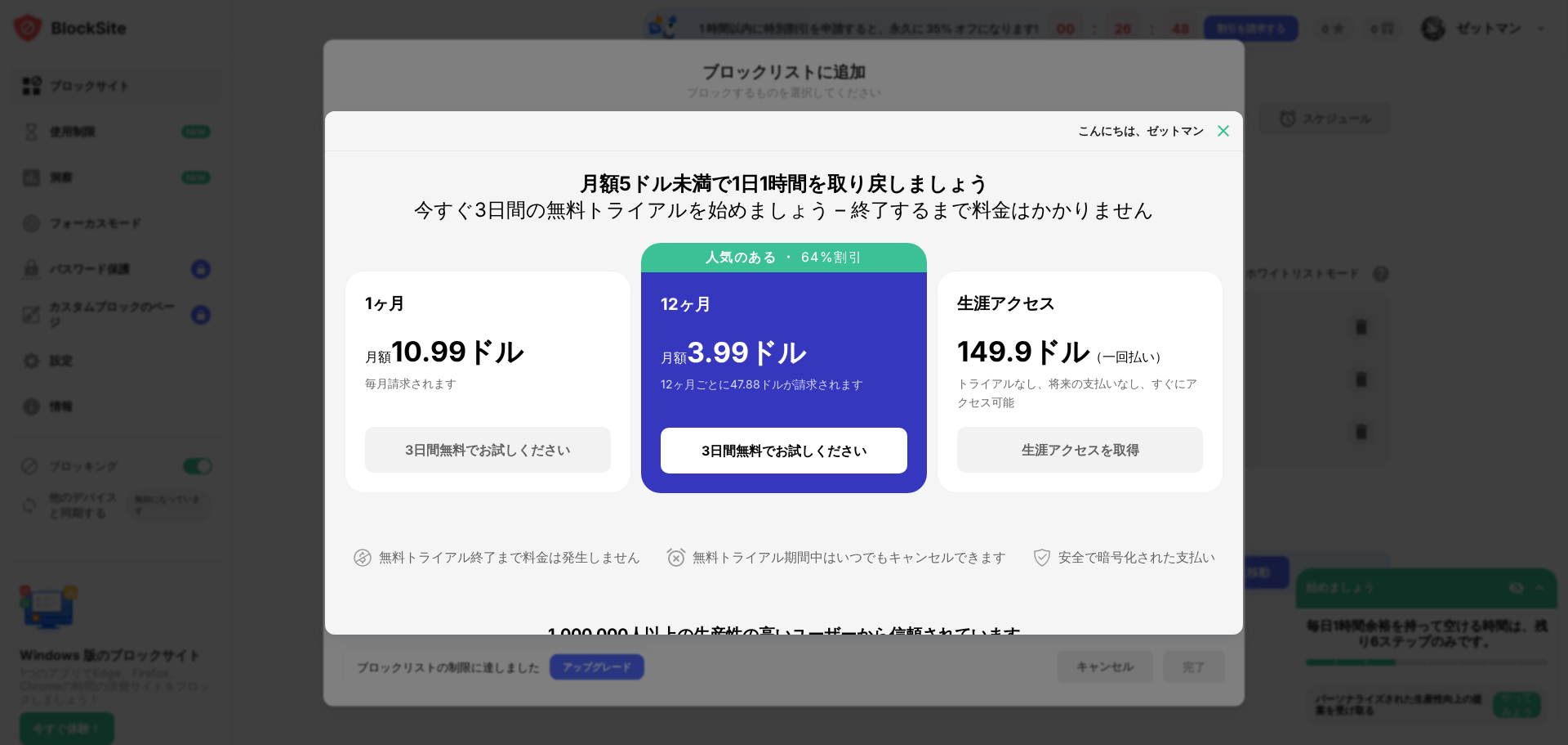
click at [1230, 128] on img at bounding box center [1223, 131] width 16 height 16
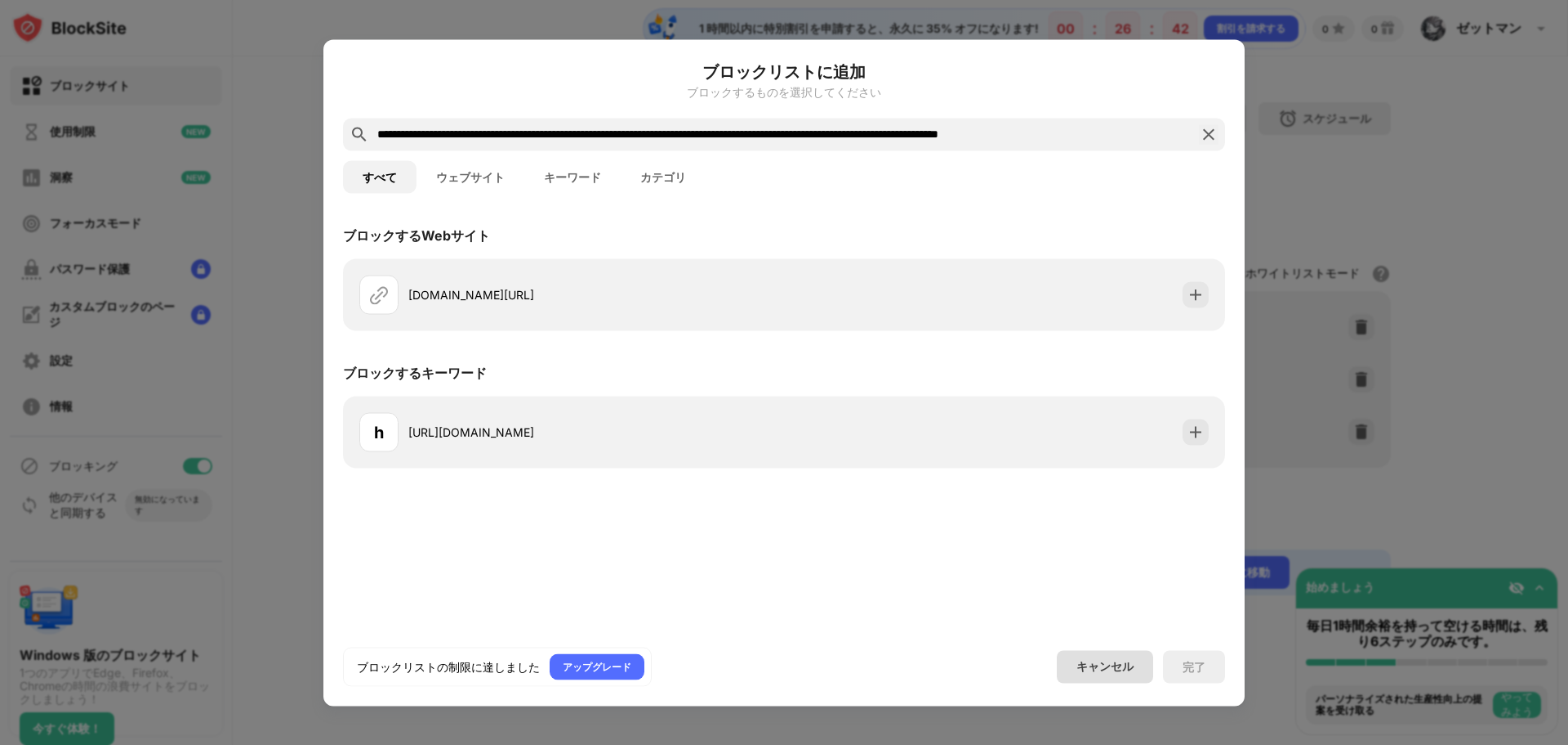
click at [1108, 674] on div "キャンセル" at bounding box center [1105, 666] width 96 height 33
